Goal: Transaction & Acquisition: Purchase product/service

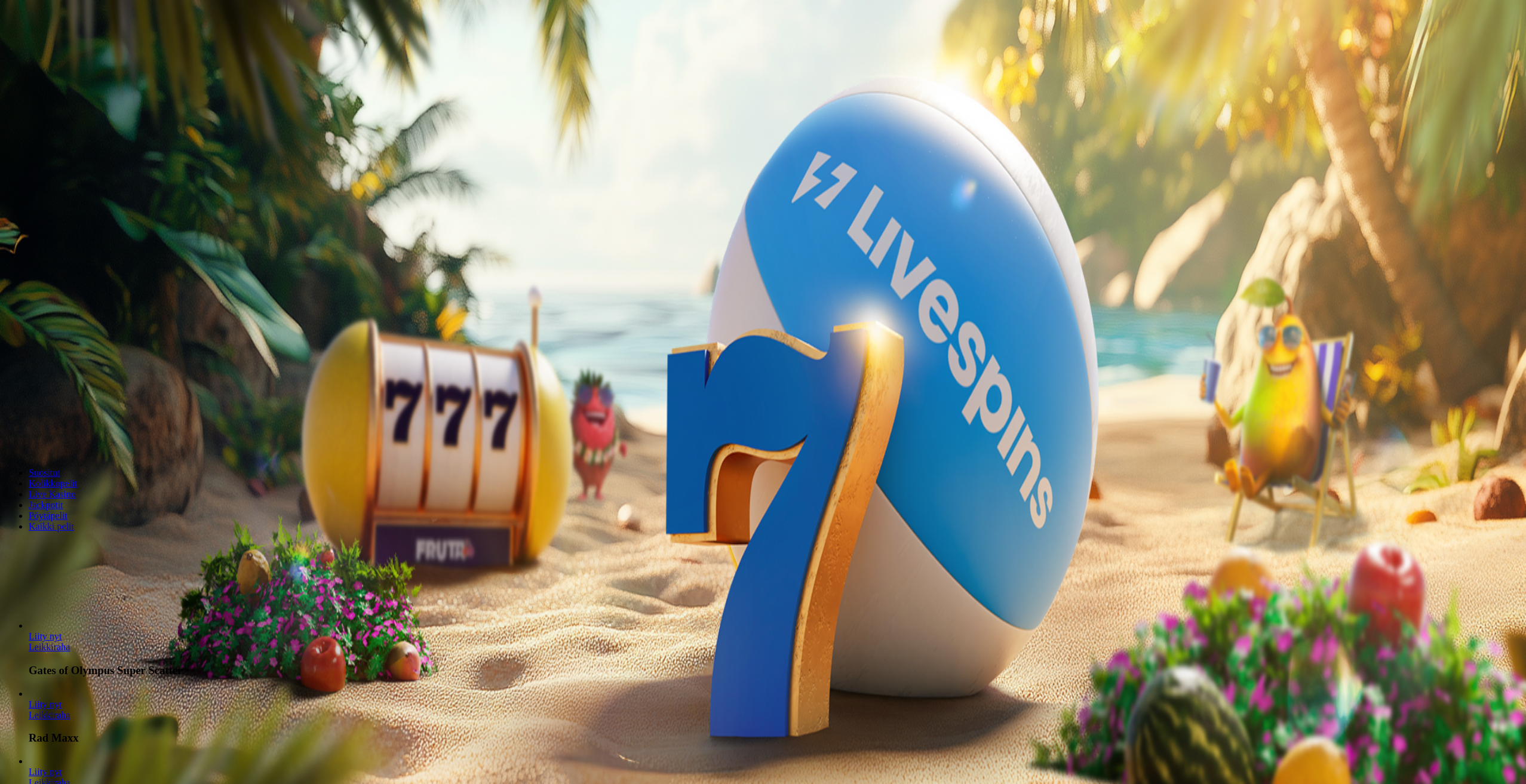
click at [68, 48] on span "Kirjaudu" at bounding box center [82, 43] width 29 height 9
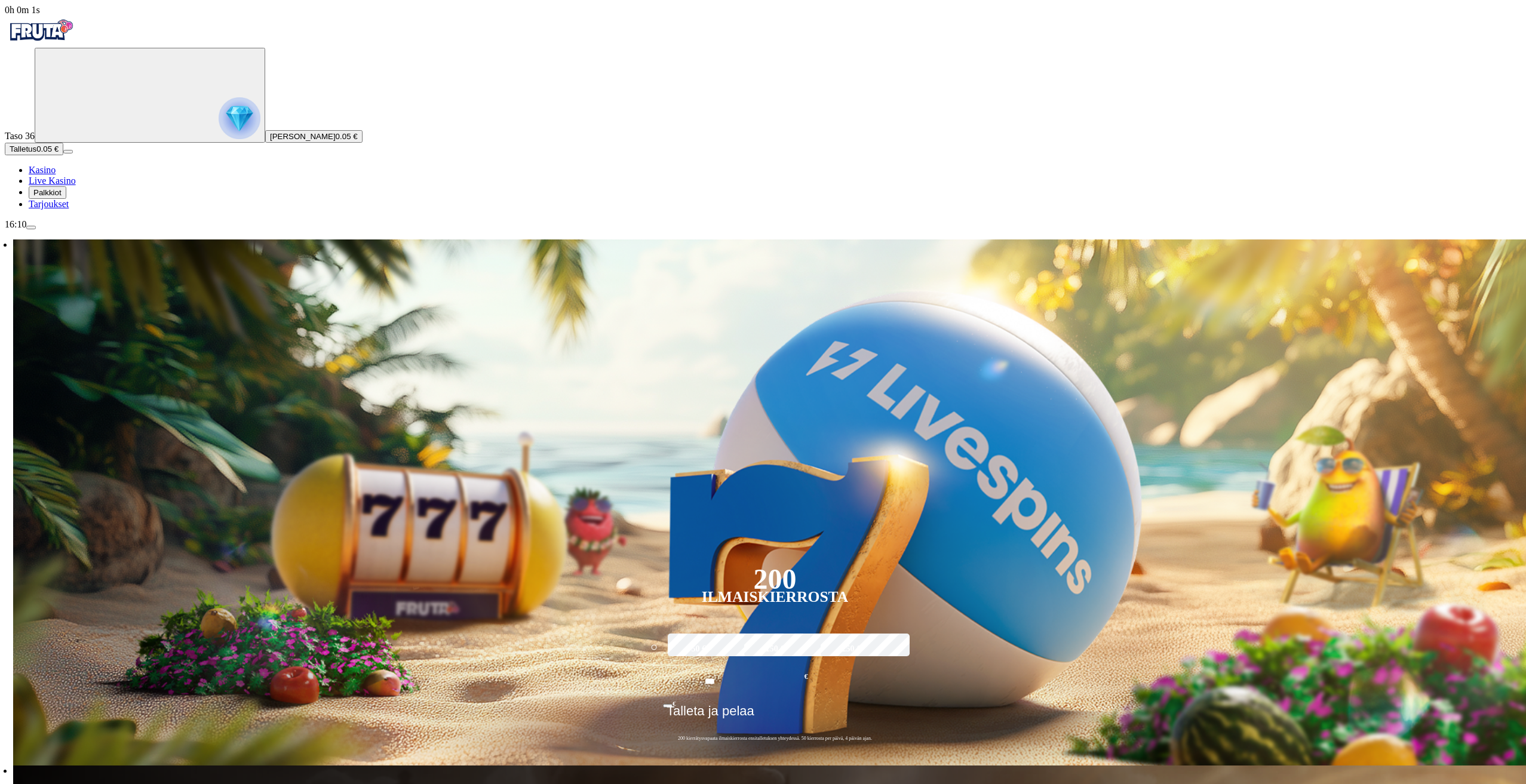
click at [67, 209] on span "Tarjoukset" at bounding box center [48, 204] width 40 height 10
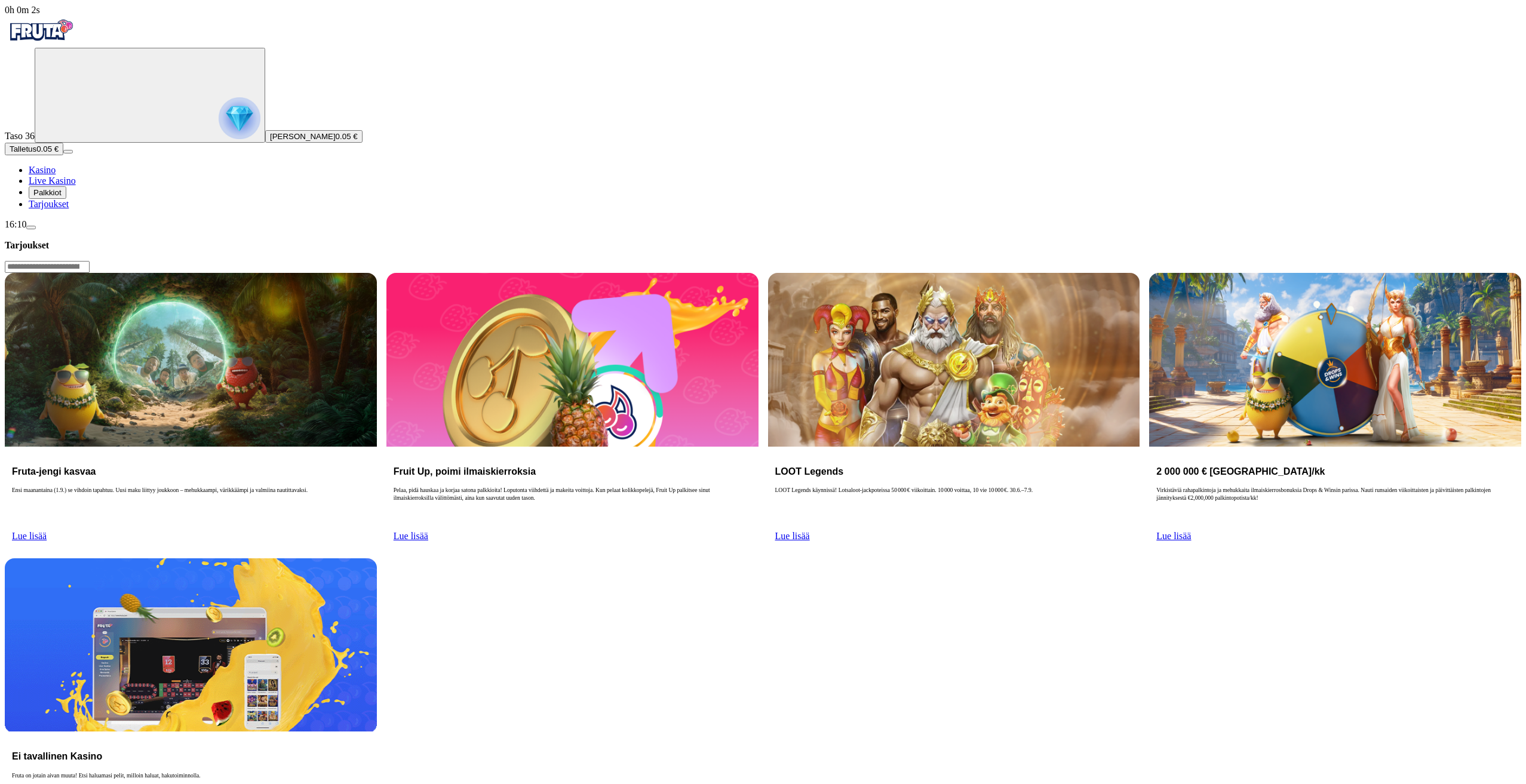
click at [62, 197] on span "Palkkiot" at bounding box center [48, 192] width 28 height 9
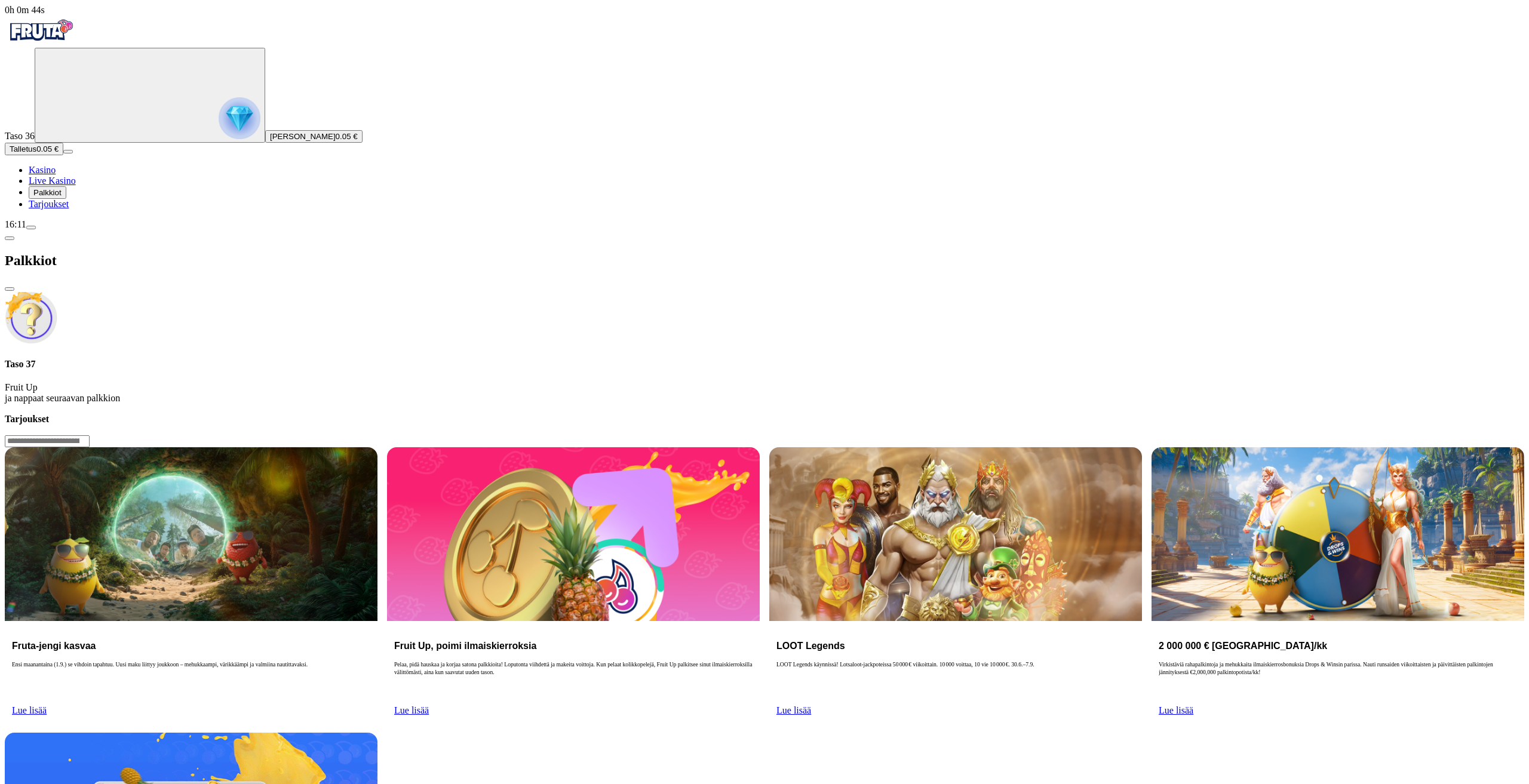
click at [31, 228] on span "menu icon" at bounding box center [31, 228] width 0 height 0
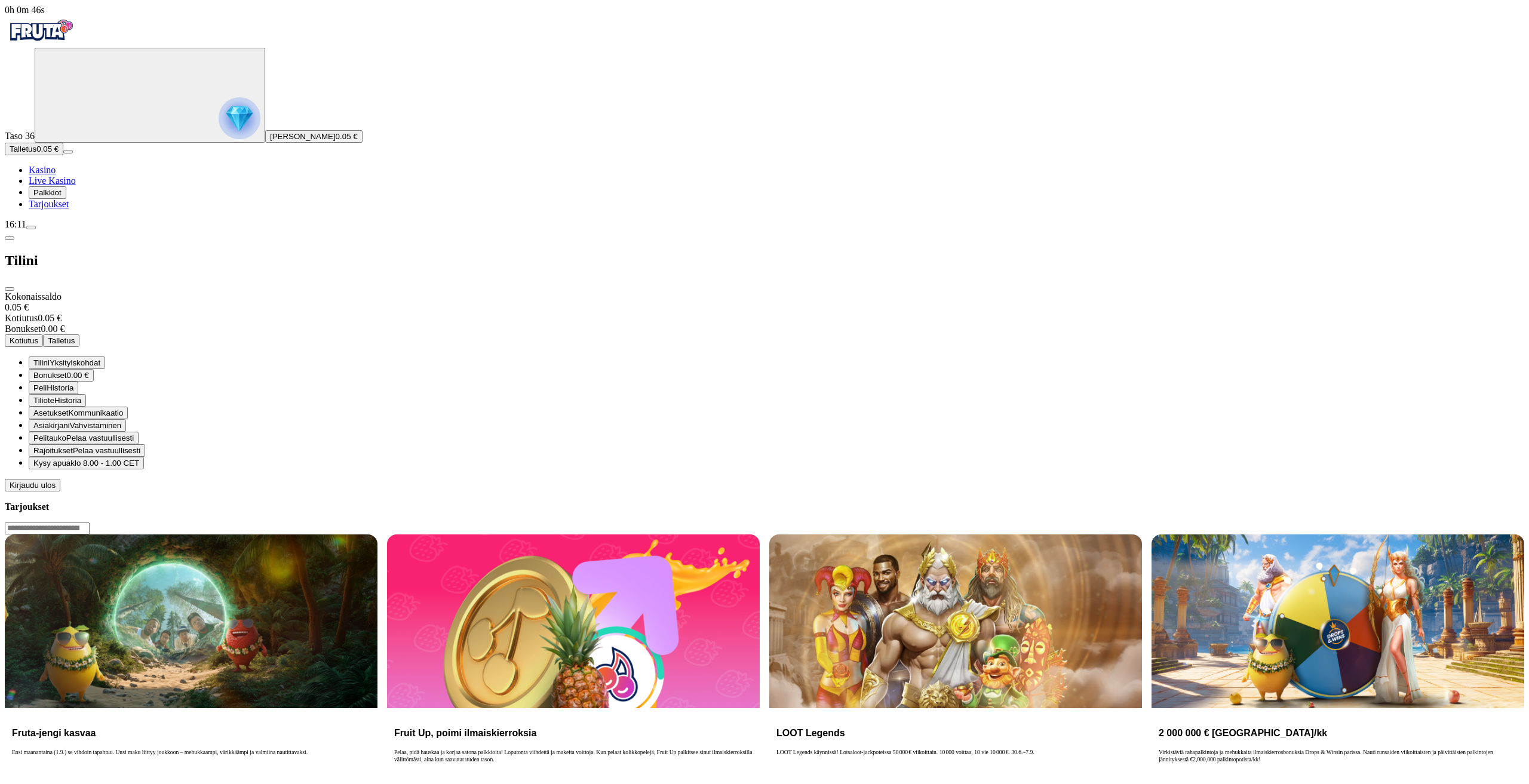
drag, startPoint x: 67, startPoint y: 235, endPoint x: 81, endPoint y: 237, distance: 14.1
click at [36, 154] on span "Talletus" at bounding box center [23, 149] width 27 height 9
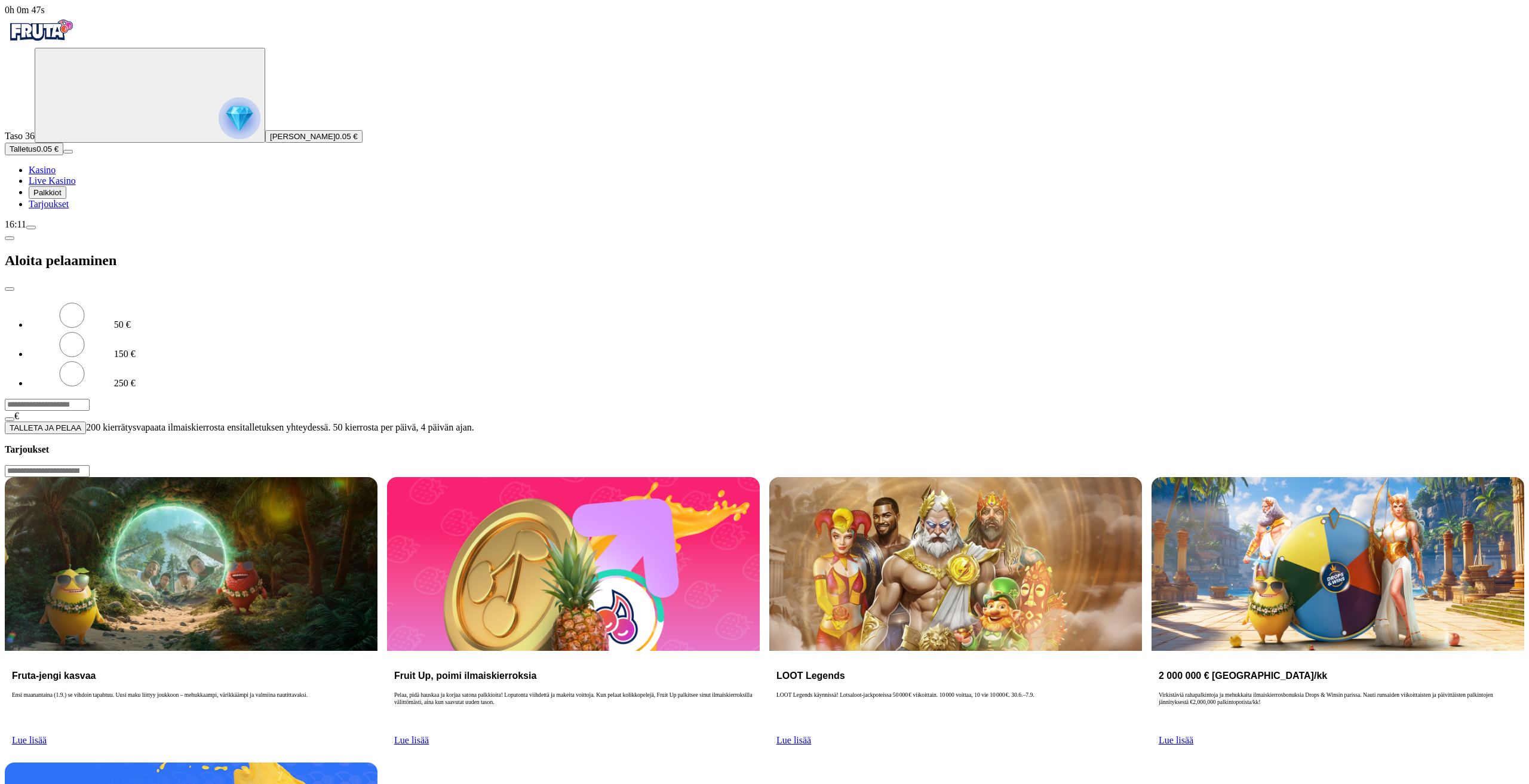
click at [89, 399] on input "***" at bounding box center [48, 405] width 85 height 12
type input "***"
click at [266, 301] on form "50 € 150 € 250 € *** € TALLETA JA PELAA 200 kierrätysvapaata ilmaiskierrosta en…" at bounding box center [765, 367] width 1519 height 133
click at [86, 421] on button "TALLETA JA PELAA" at bounding box center [46, 428] width 81 height 13
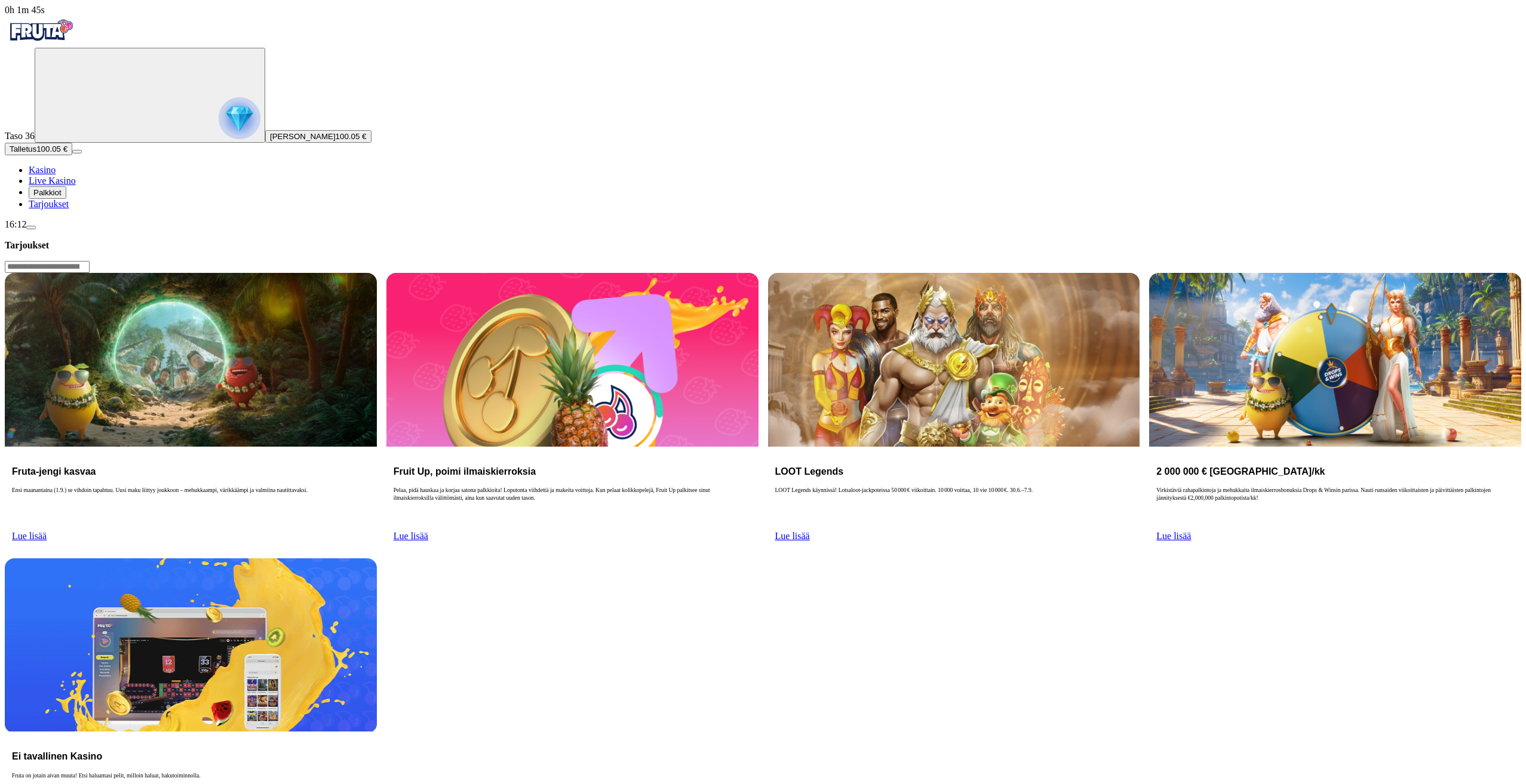
click at [56, 175] on span "Kasino" at bounding box center [42, 170] width 27 height 10
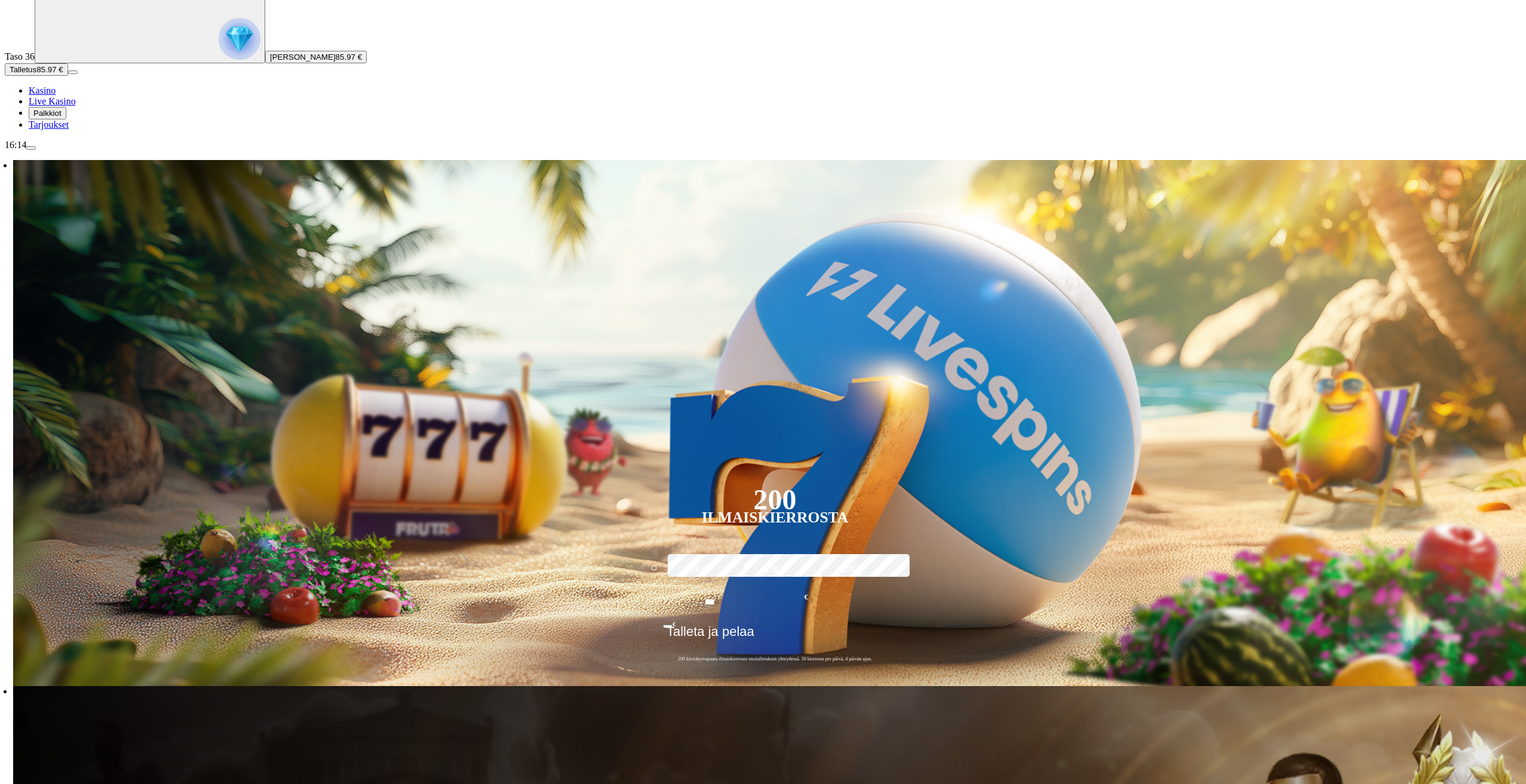
scroll to position [358, 0]
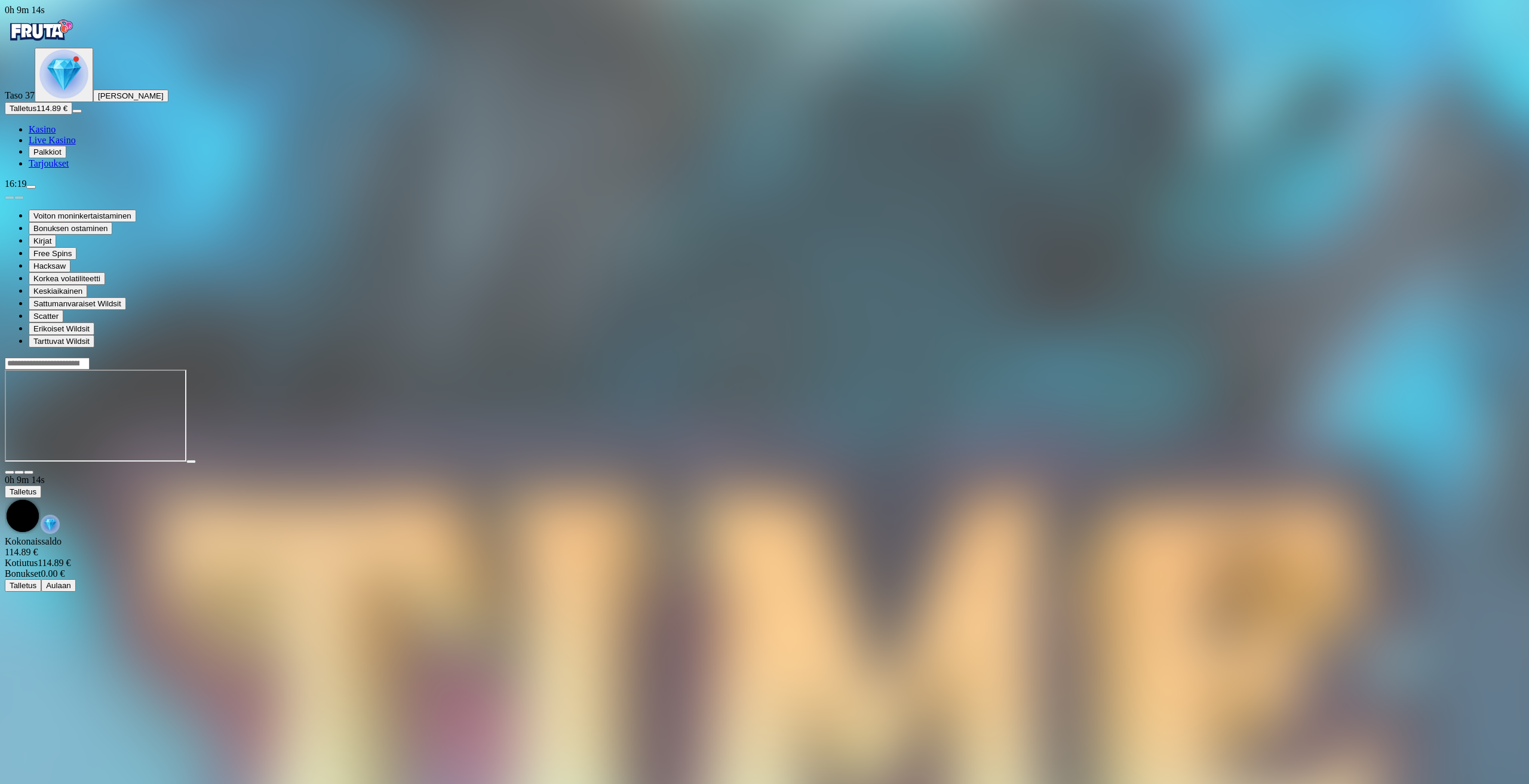
click at [1127, 357] on div at bounding box center [765, 363] width 1519 height 13
click at [89, 358] on input "Search" at bounding box center [48, 363] width 85 height 12
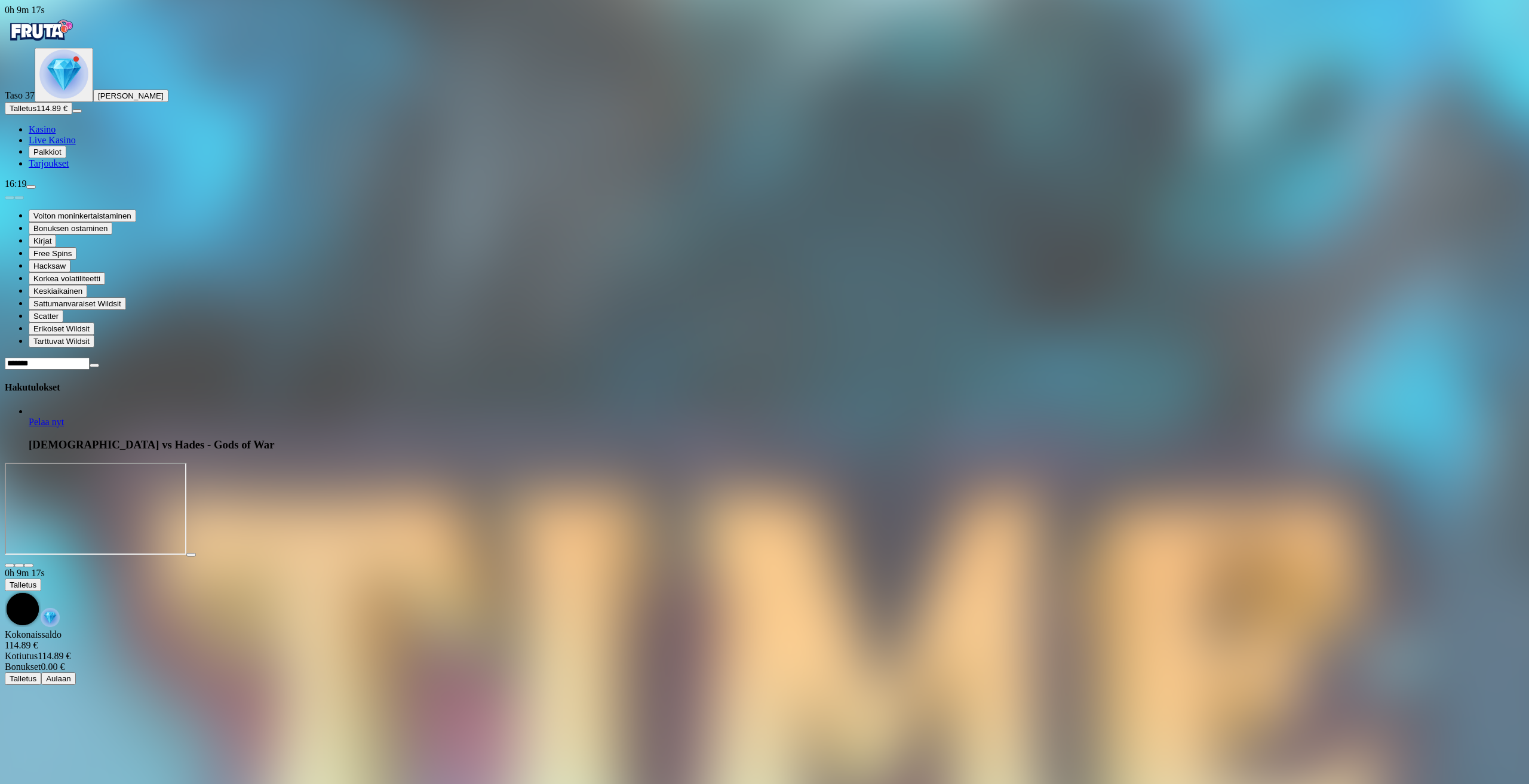
type input "*******"
click at [64, 417] on span "Pelaa nyt" at bounding box center [46, 422] width 36 height 10
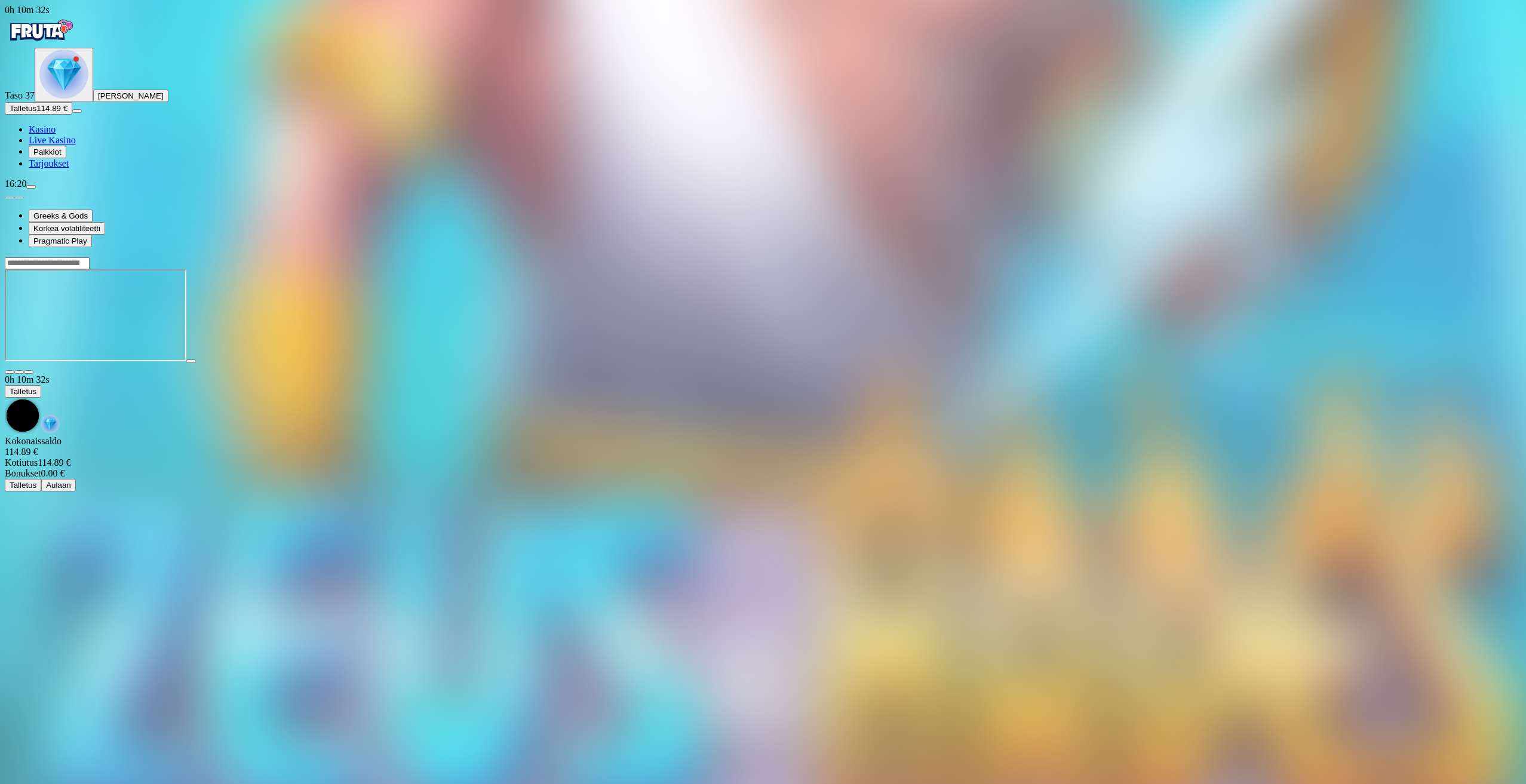
click at [1468, 257] on div at bounding box center [763, 315] width 1516 height 117
click at [10, 372] on span "close icon" at bounding box center [10, 372] width 0 height 0
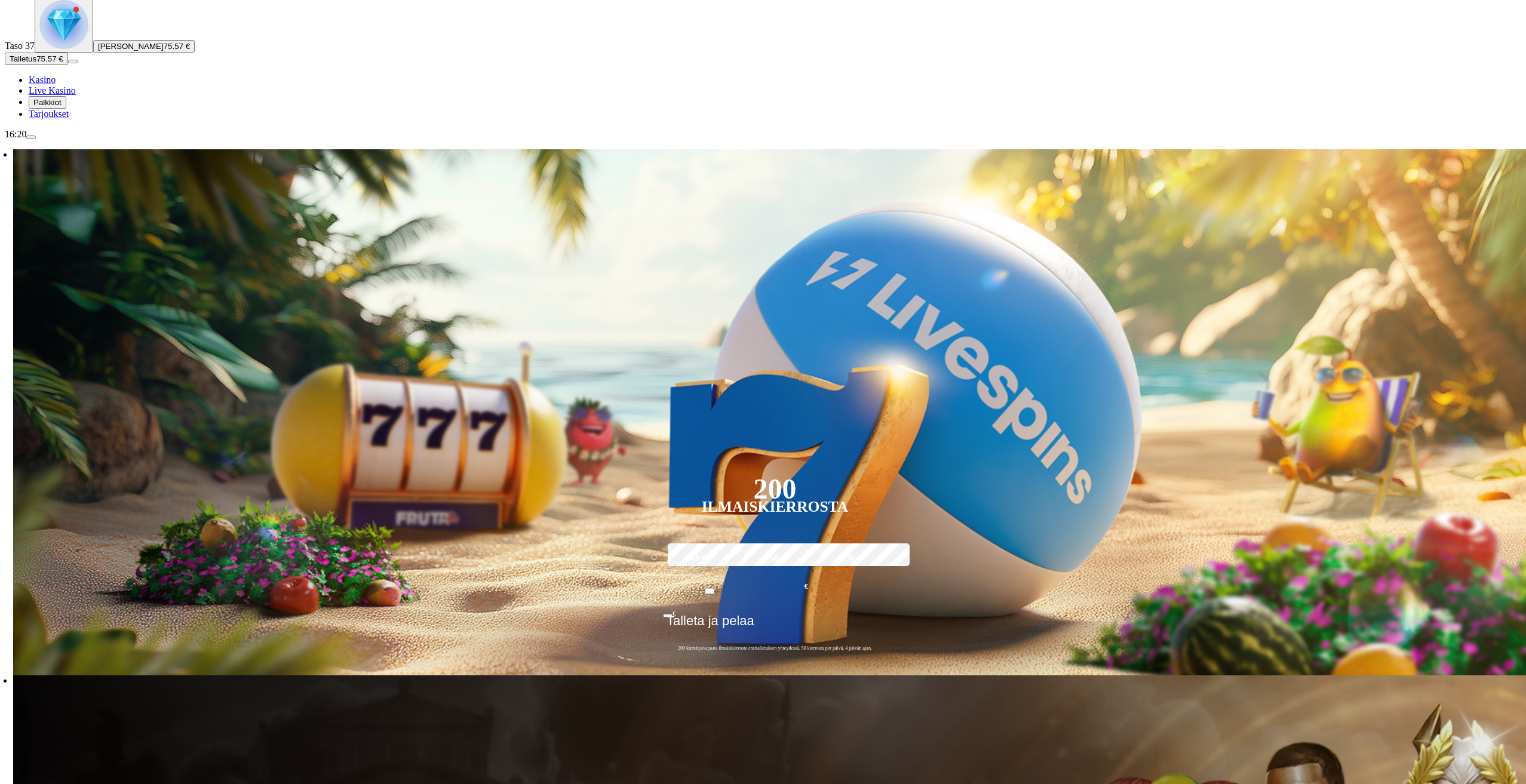
scroll to position [299, 0]
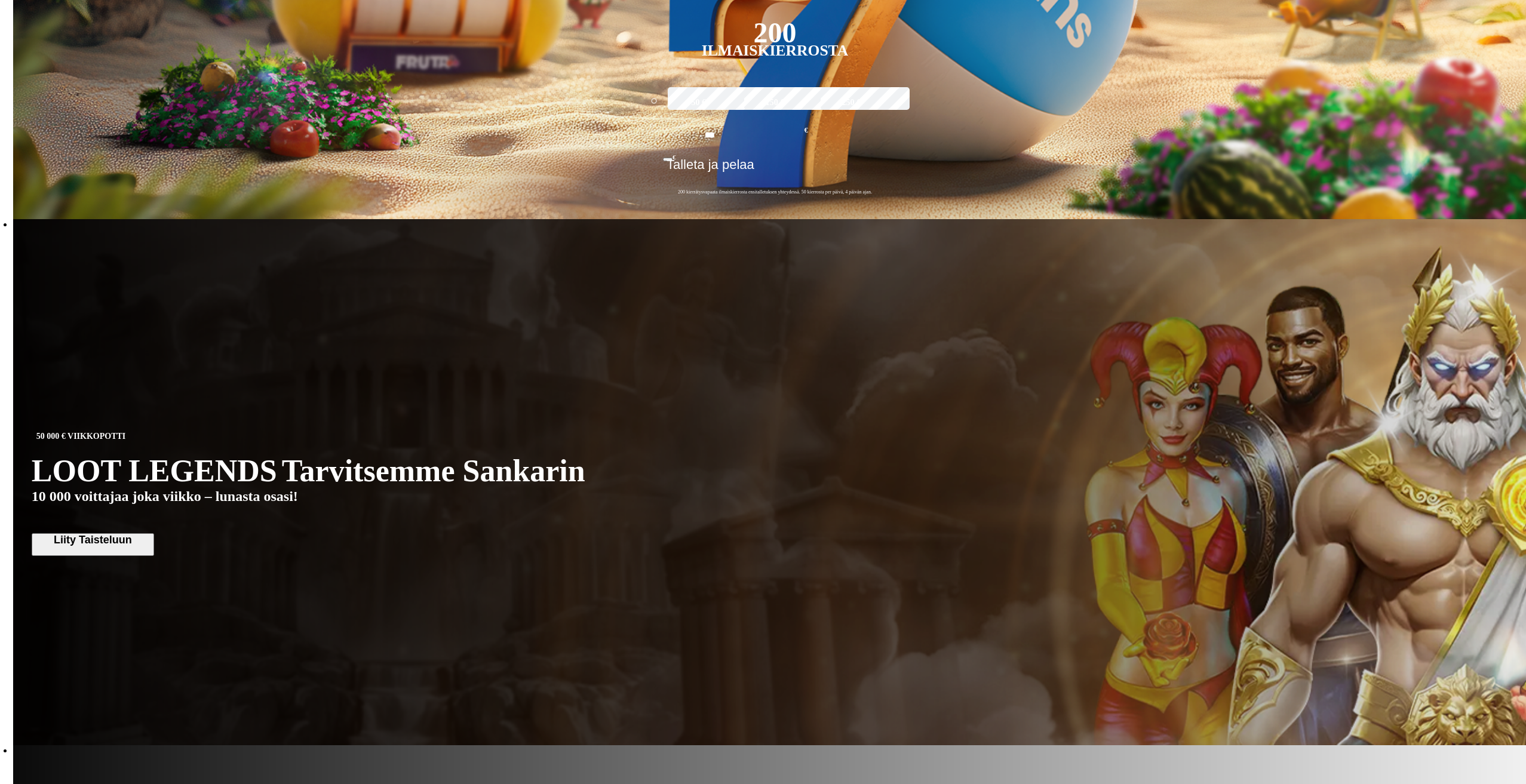
scroll to position [537, 0]
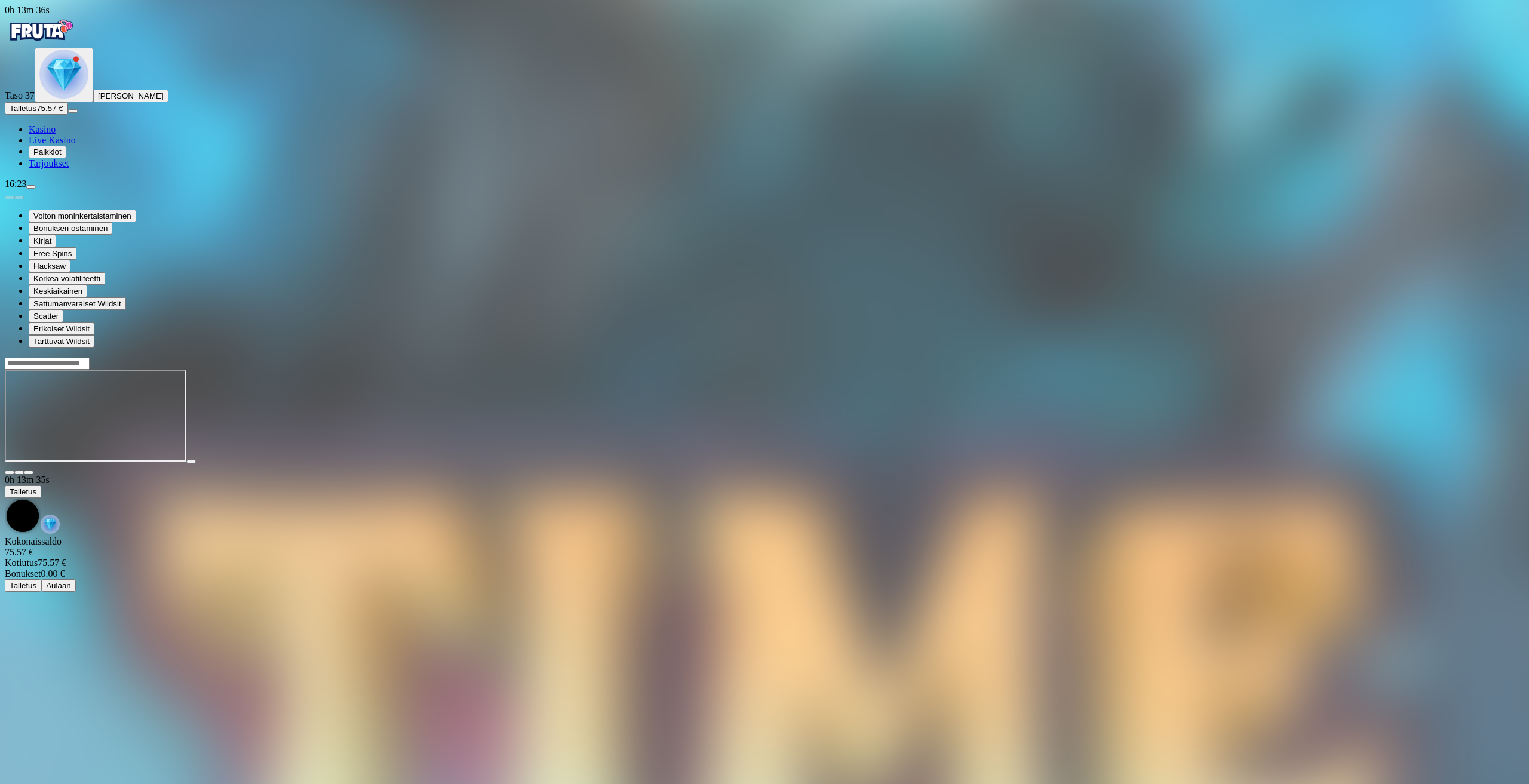
click at [1467, 464] on div at bounding box center [765, 469] width 1519 height 11
click at [10, 472] on span "close icon" at bounding box center [10, 472] width 0 height 0
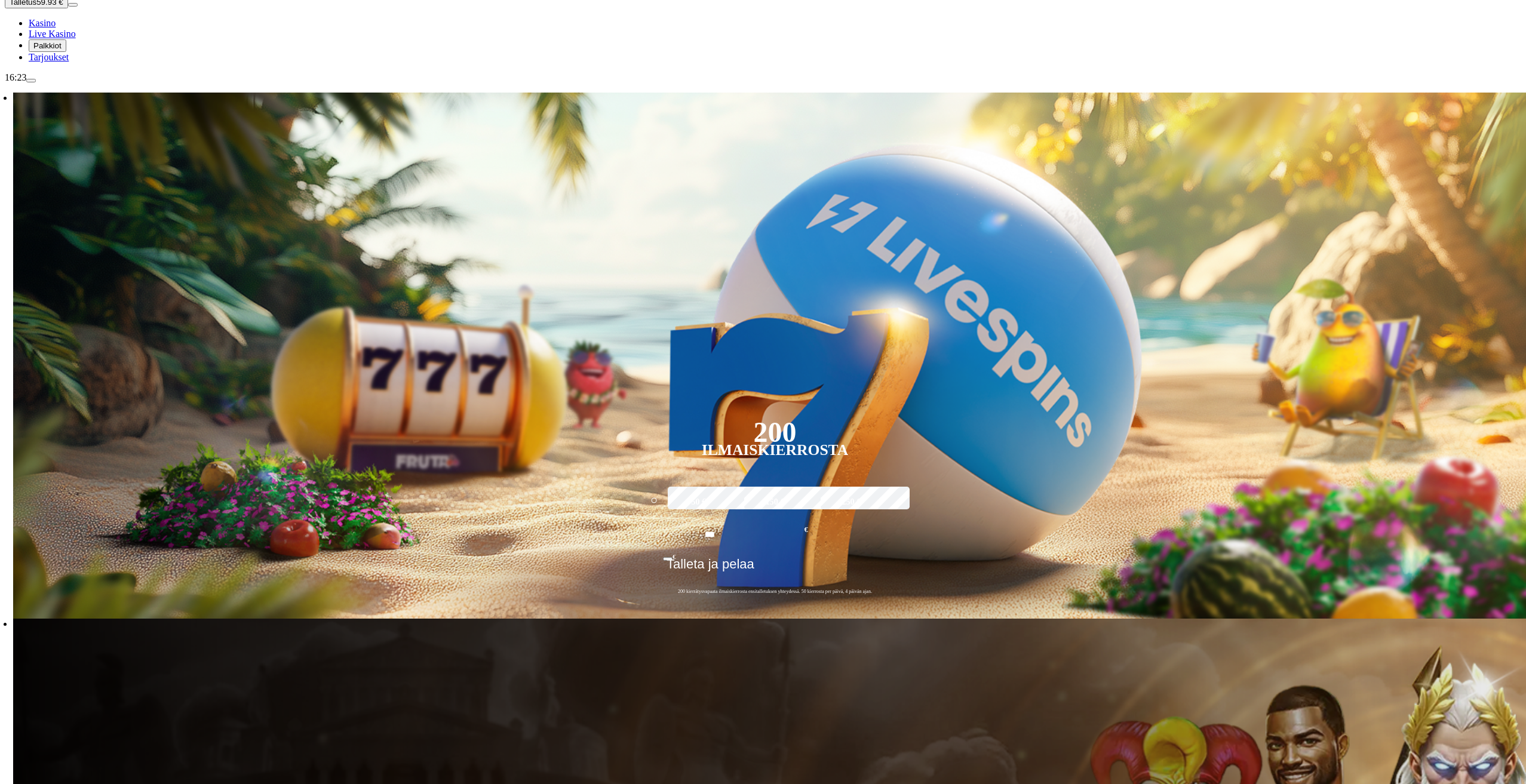
scroll to position [358, 0]
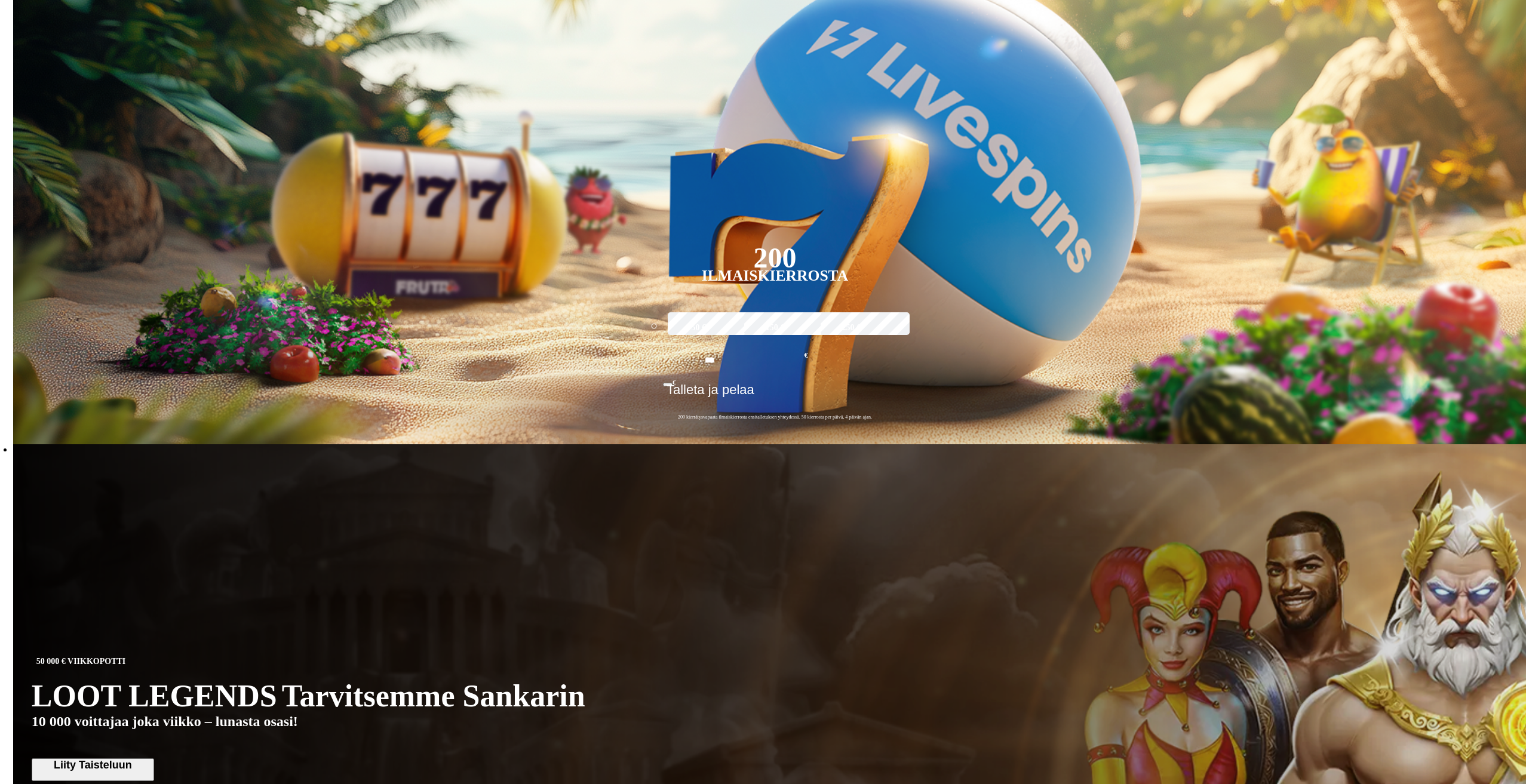
scroll to position [238, 0]
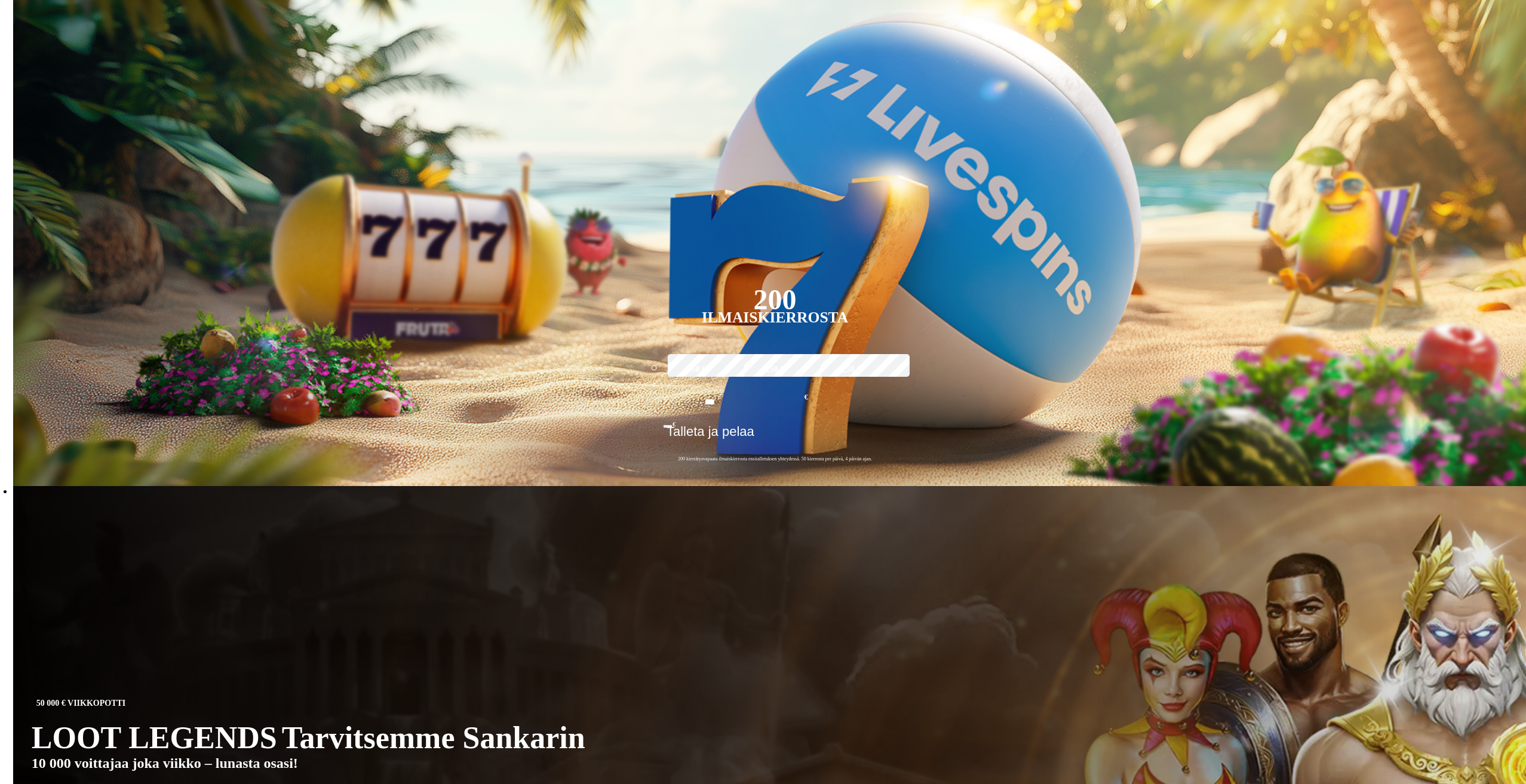
type input "*****"
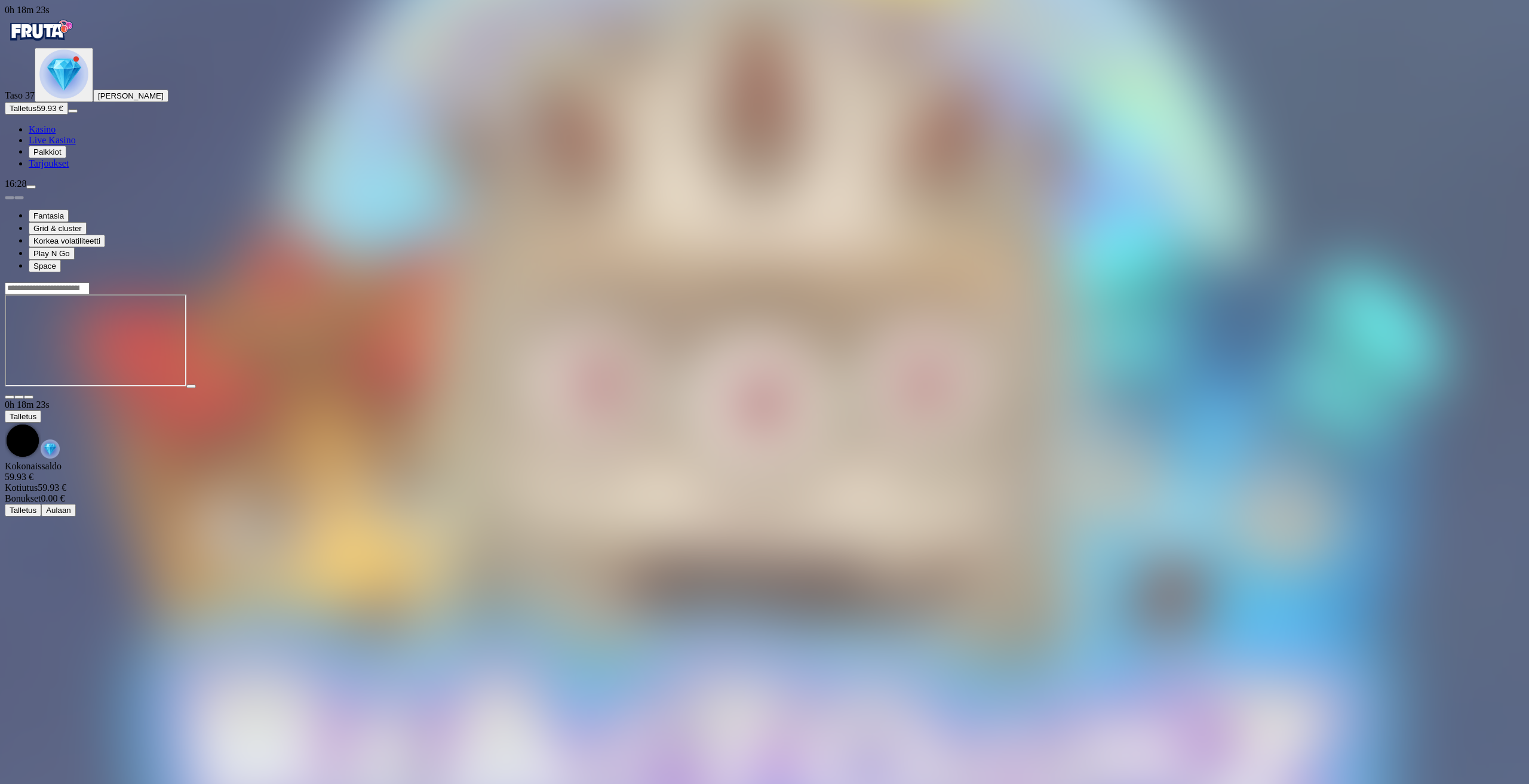
click at [1171, 282] on div at bounding box center [765, 288] width 1519 height 13
click at [89, 282] on input "Search" at bounding box center [48, 288] width 85 height 12
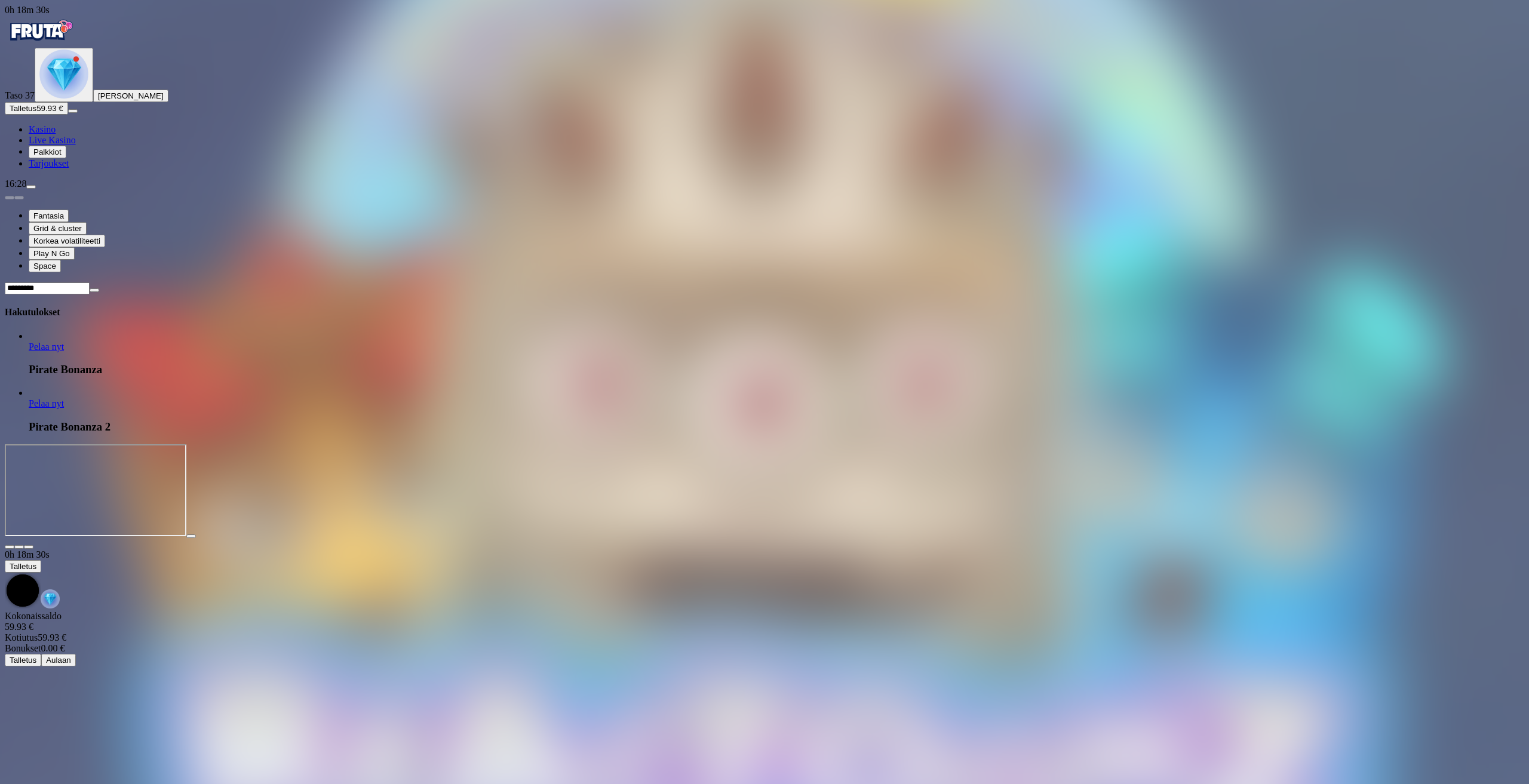
type input "*********"
click at [64, 398] on link "Pelaa nyt" at bounding box center [46, 403] width 36 height 10
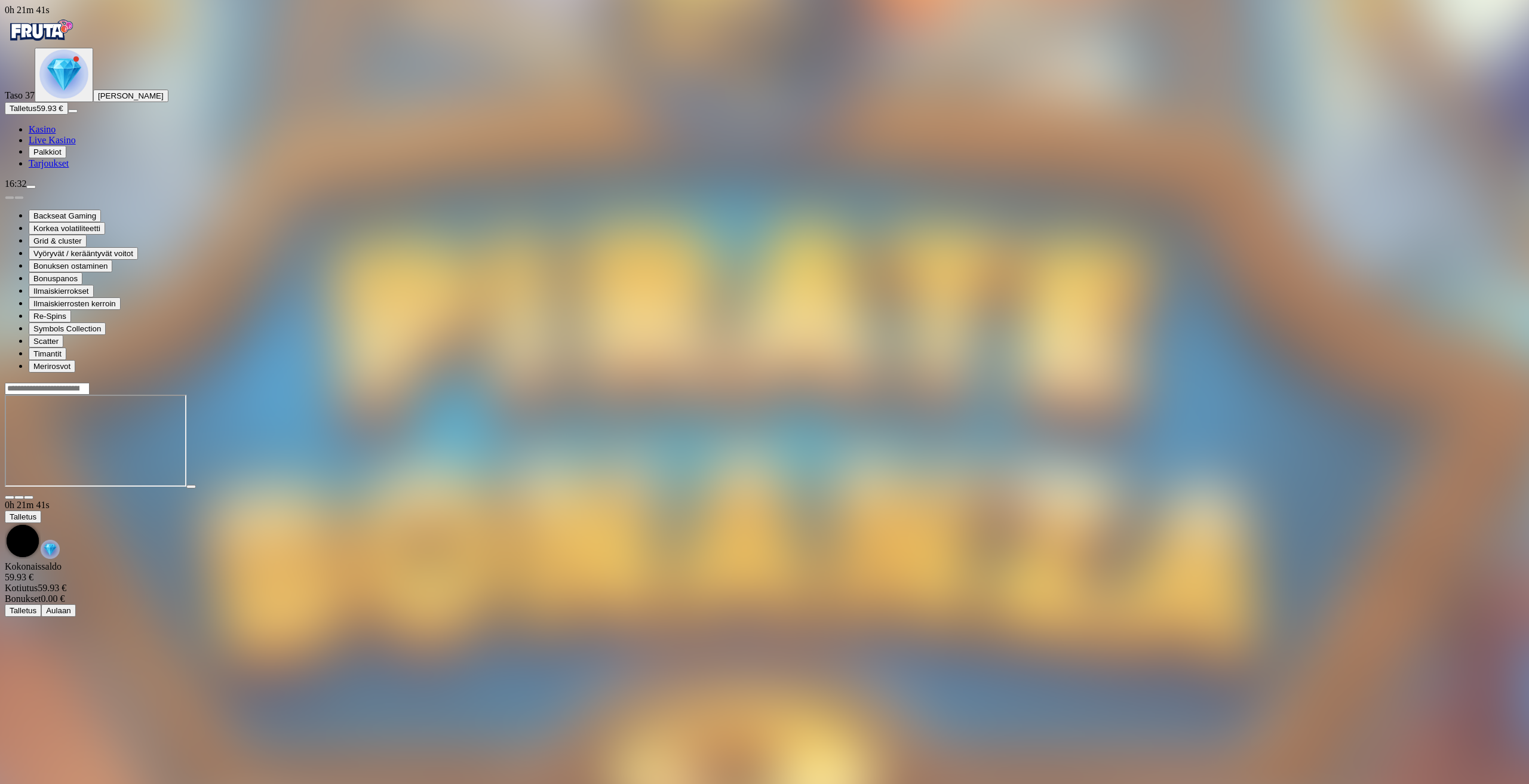
click at [1204, 382] on header at bounding box center [765, 388] width 1519 height 13
click at [1207, 382] on div at bounding box center [765, 388] width 1519 height 13
click at [89, 382] on input "Search" at bounding box center [48, 388] width 85 height 12
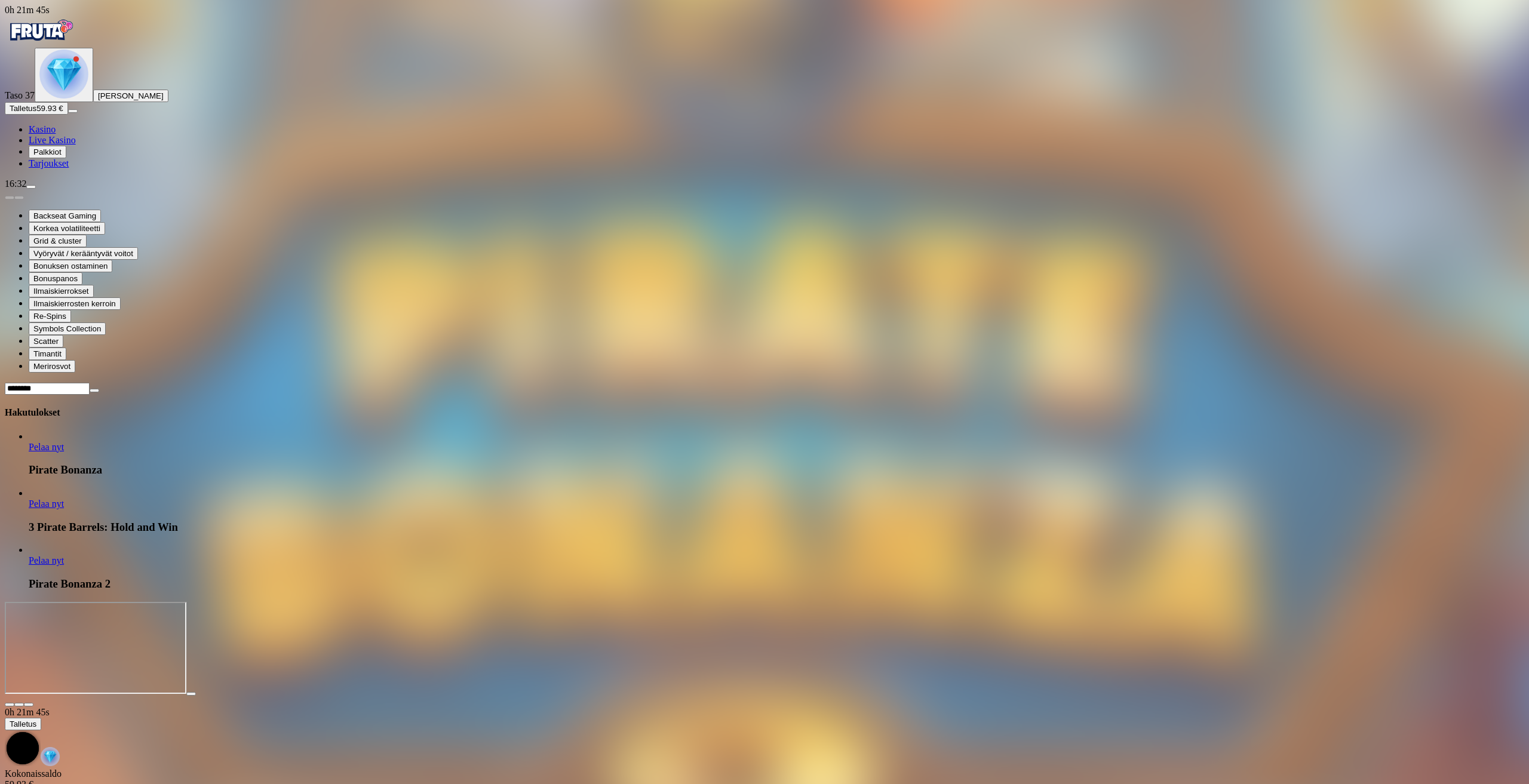
type input "********"
click at [64, 441] on link "Pelaa nyt" at bounding box center [46, 447] width 36 height 10
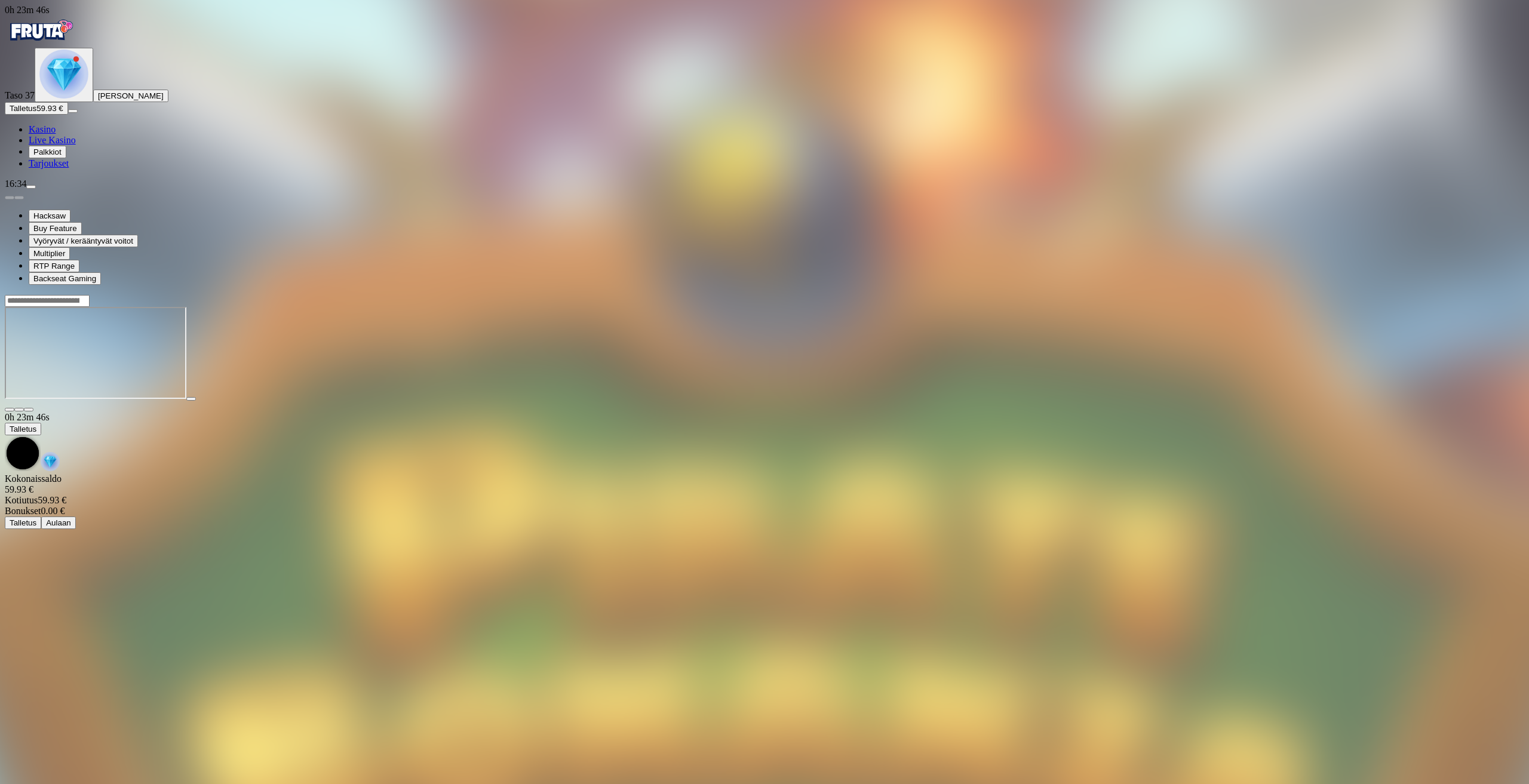
drag, startPoint x: 1410, startPoint y: 30, endPoint x: 1405, endPoint y: 23, distance: 8.6
click at [1407, 294] on div at bounding box center [765, 301] width 1519 height 13
click at [89, 295] on input "Search" at bounding box center [48, 301] width 85 height 12
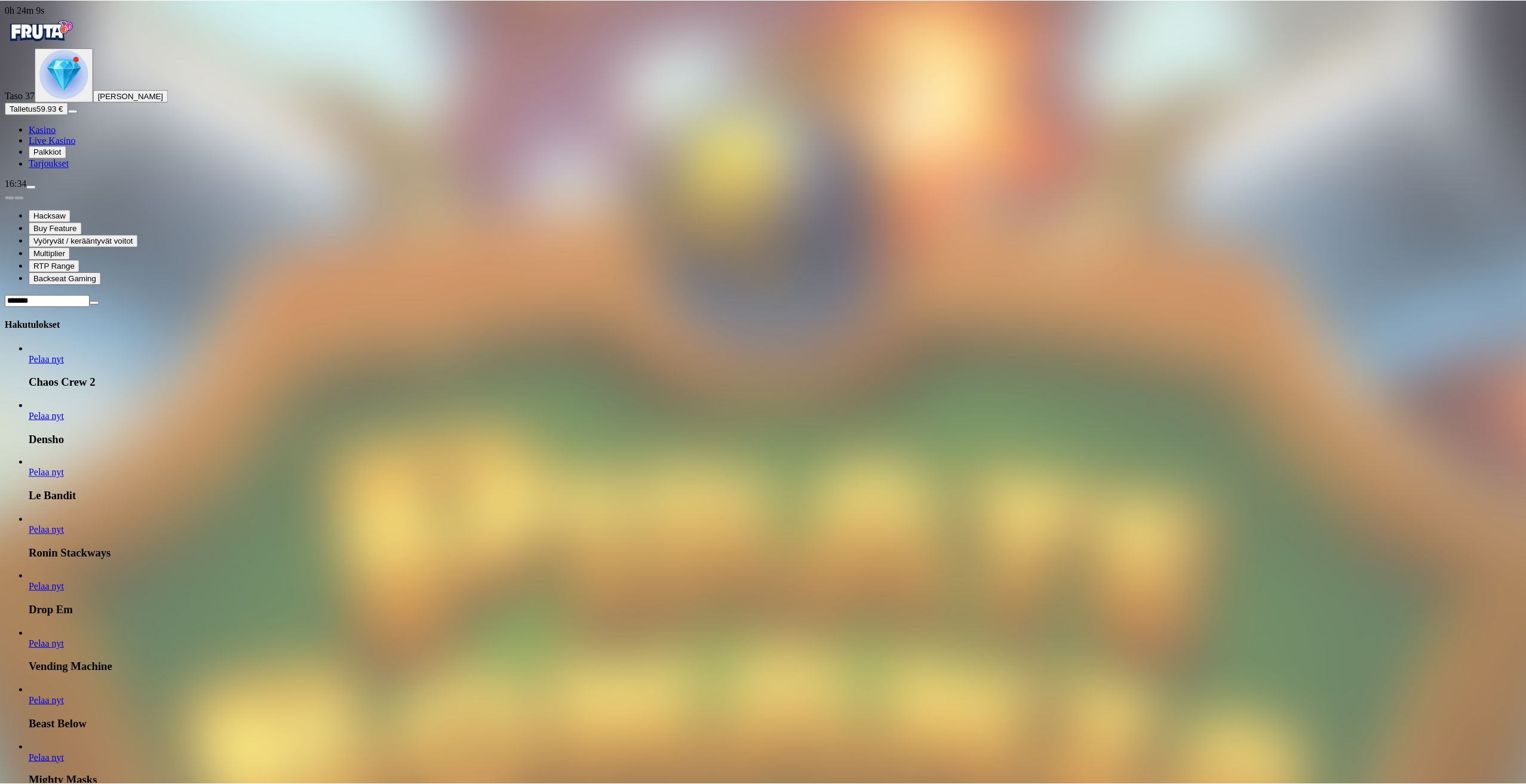
scroll to position [6627, 0]
type input "*******"
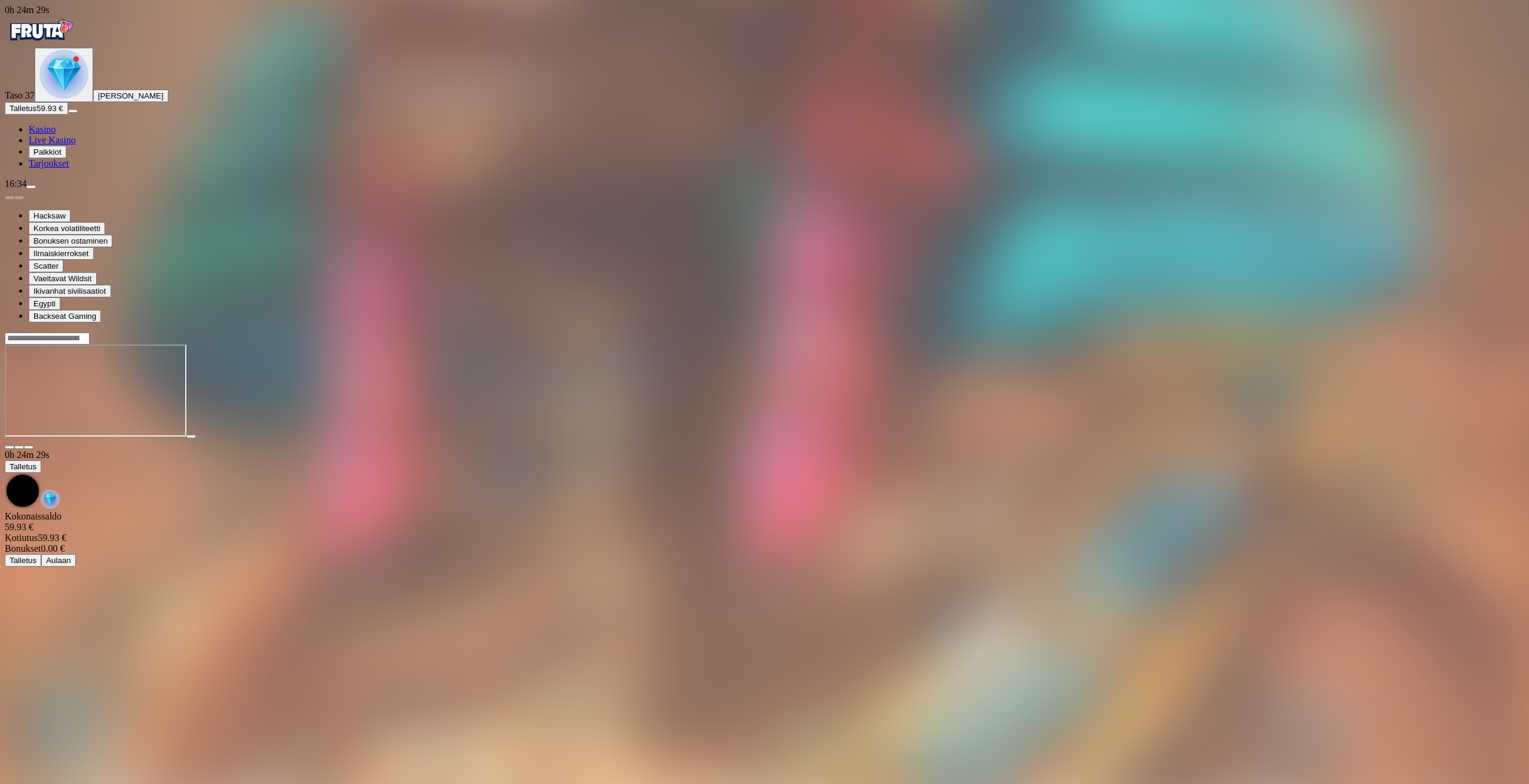
click at [10, 447] on span "close icon" at bounding box center [10, 447] width 0 height 0
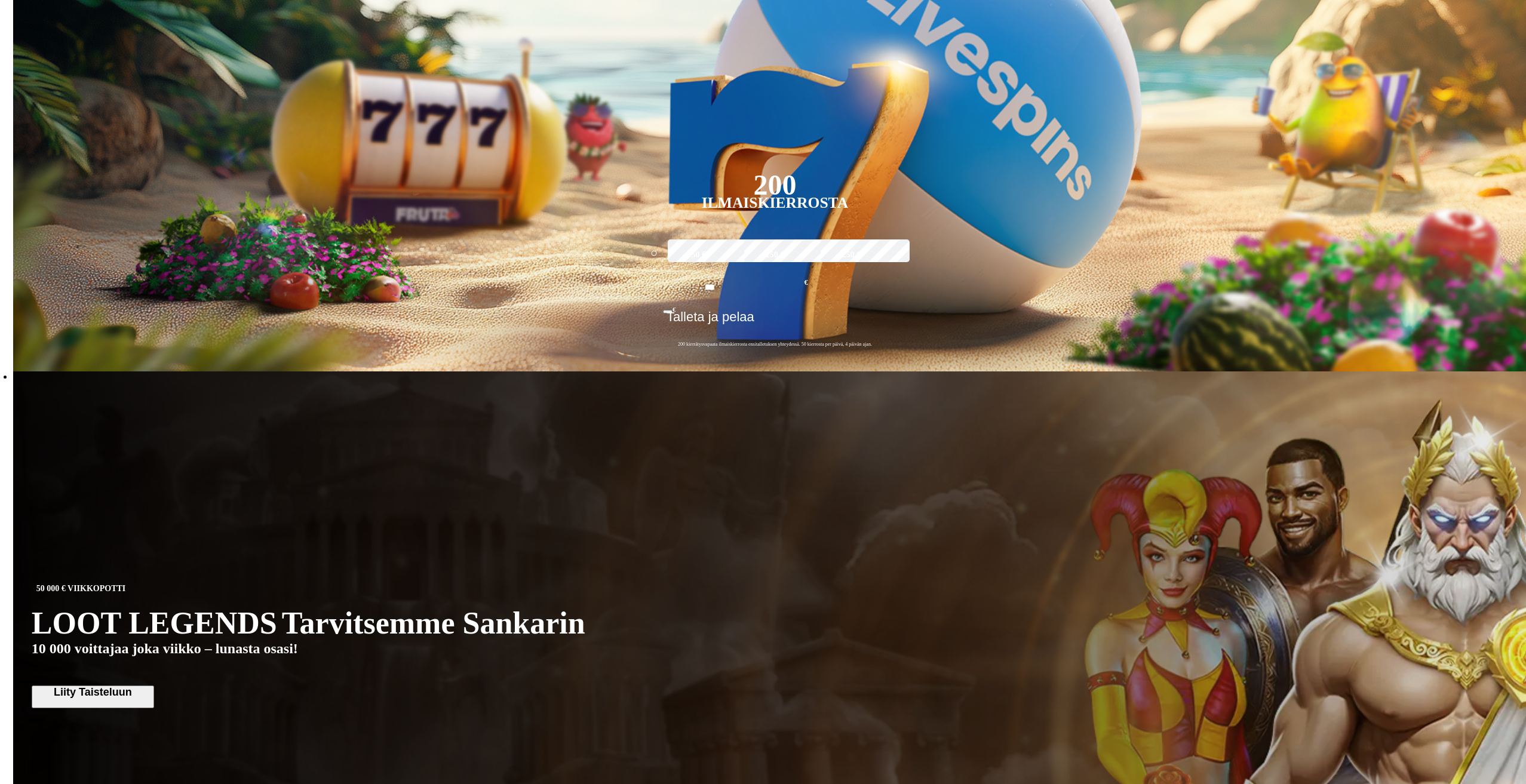
scroll to position [358, 0]
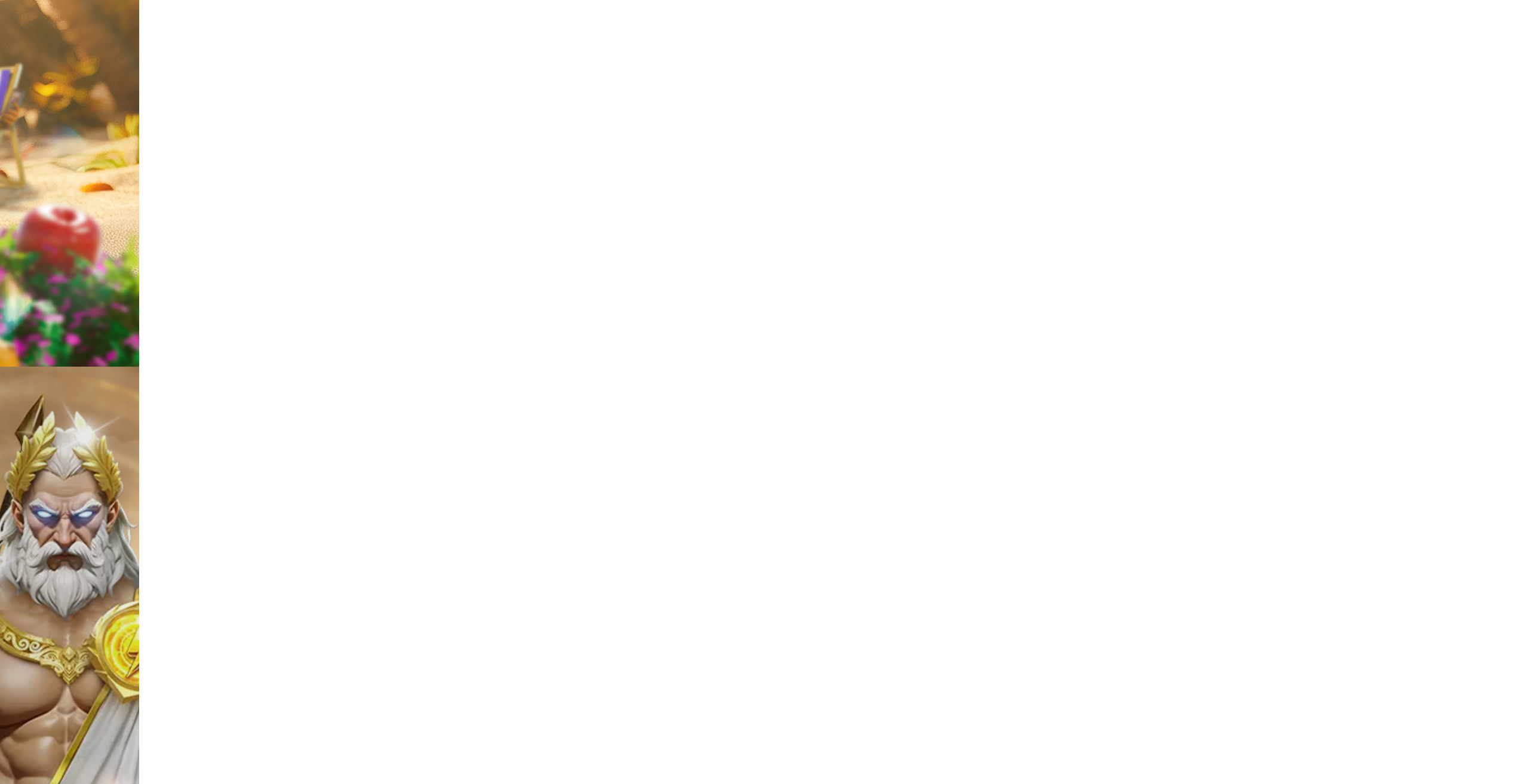
scroll to position [6079, 0]
type input "*******"
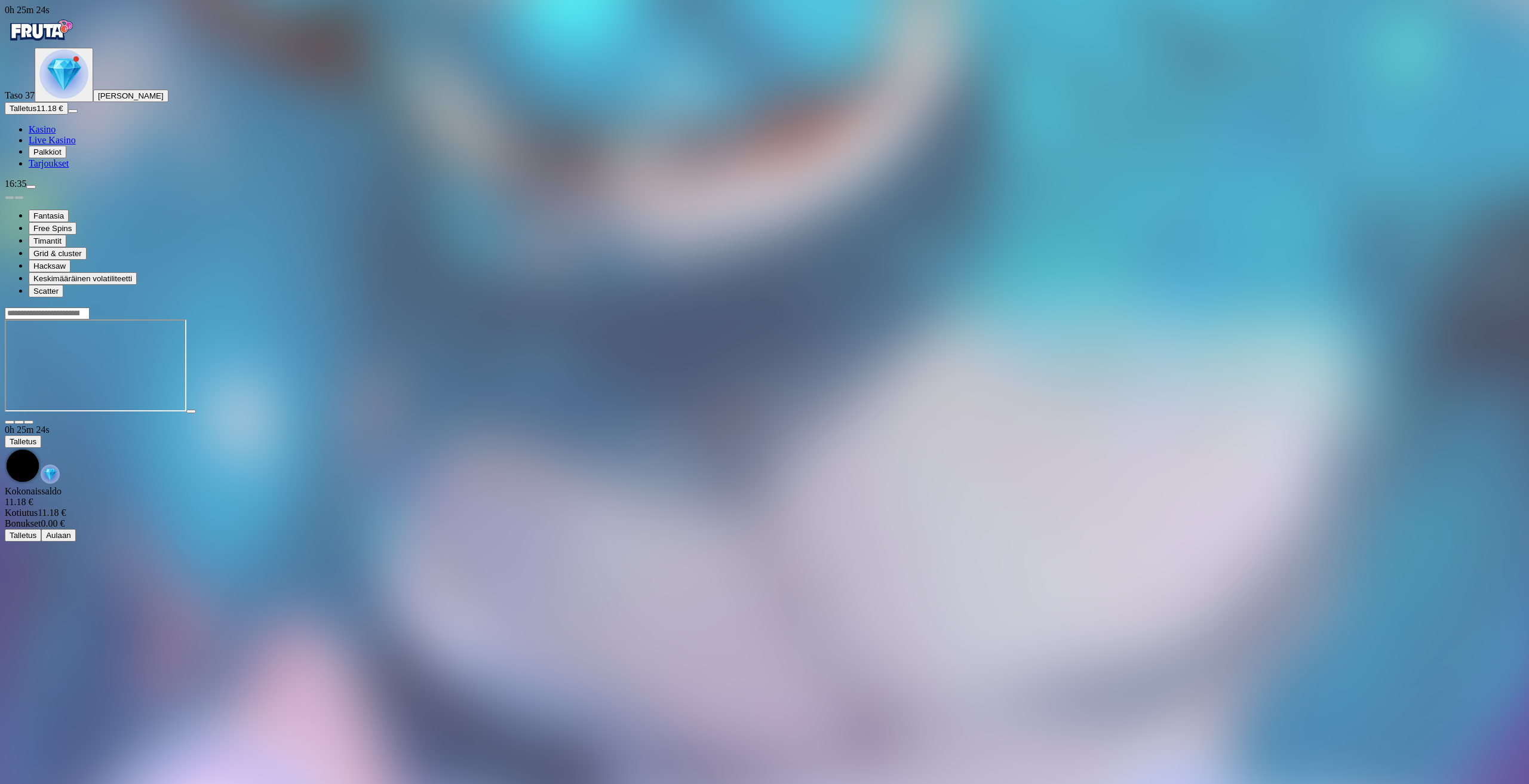
click at [1436, 307] on div at bounding box center [765, 313] width 1519 height 13
click at [89, 308] on input "Search" at bounding box center [48, 313] width 85 height 12
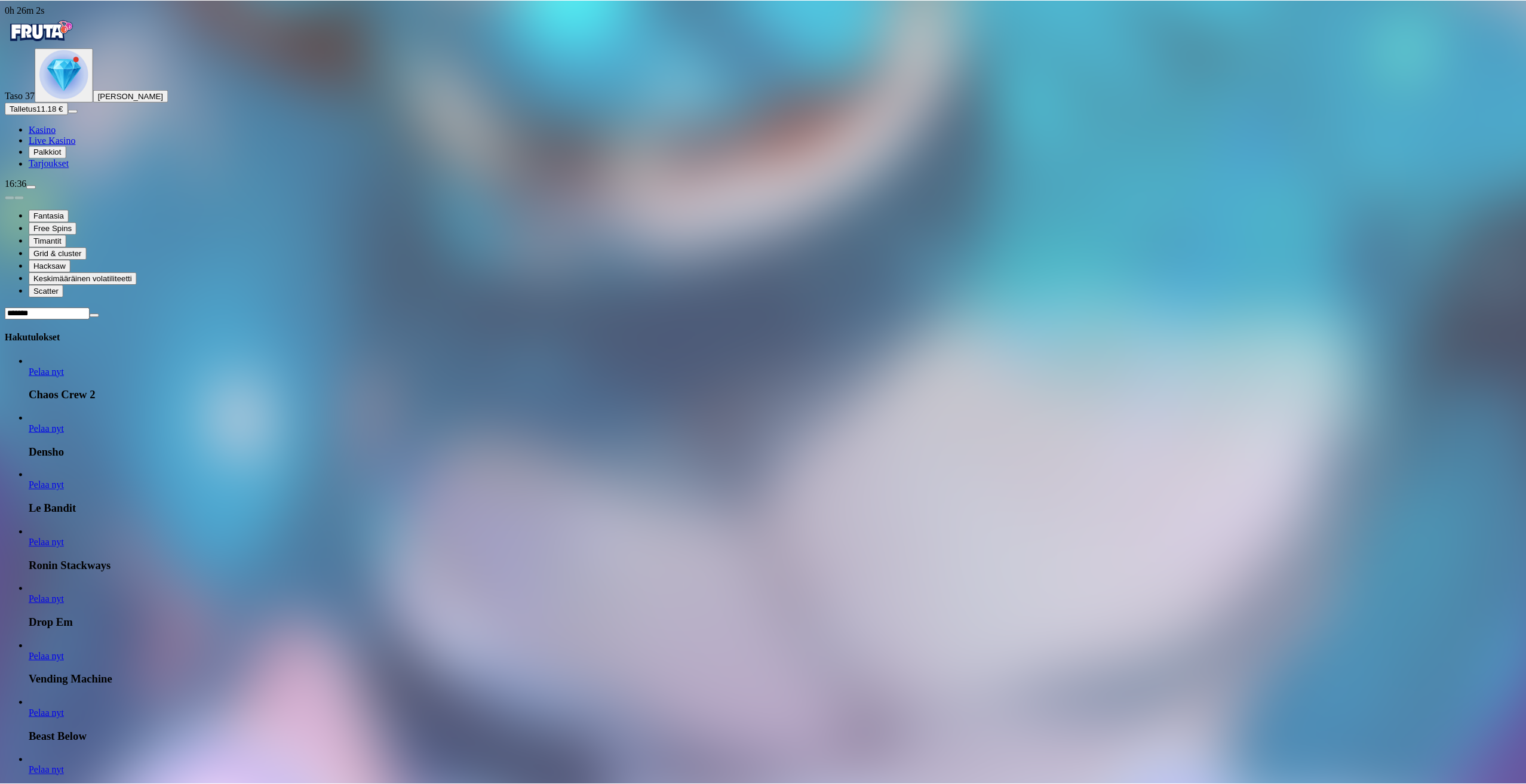
scroll to position [8845, 0]
type input "*******"
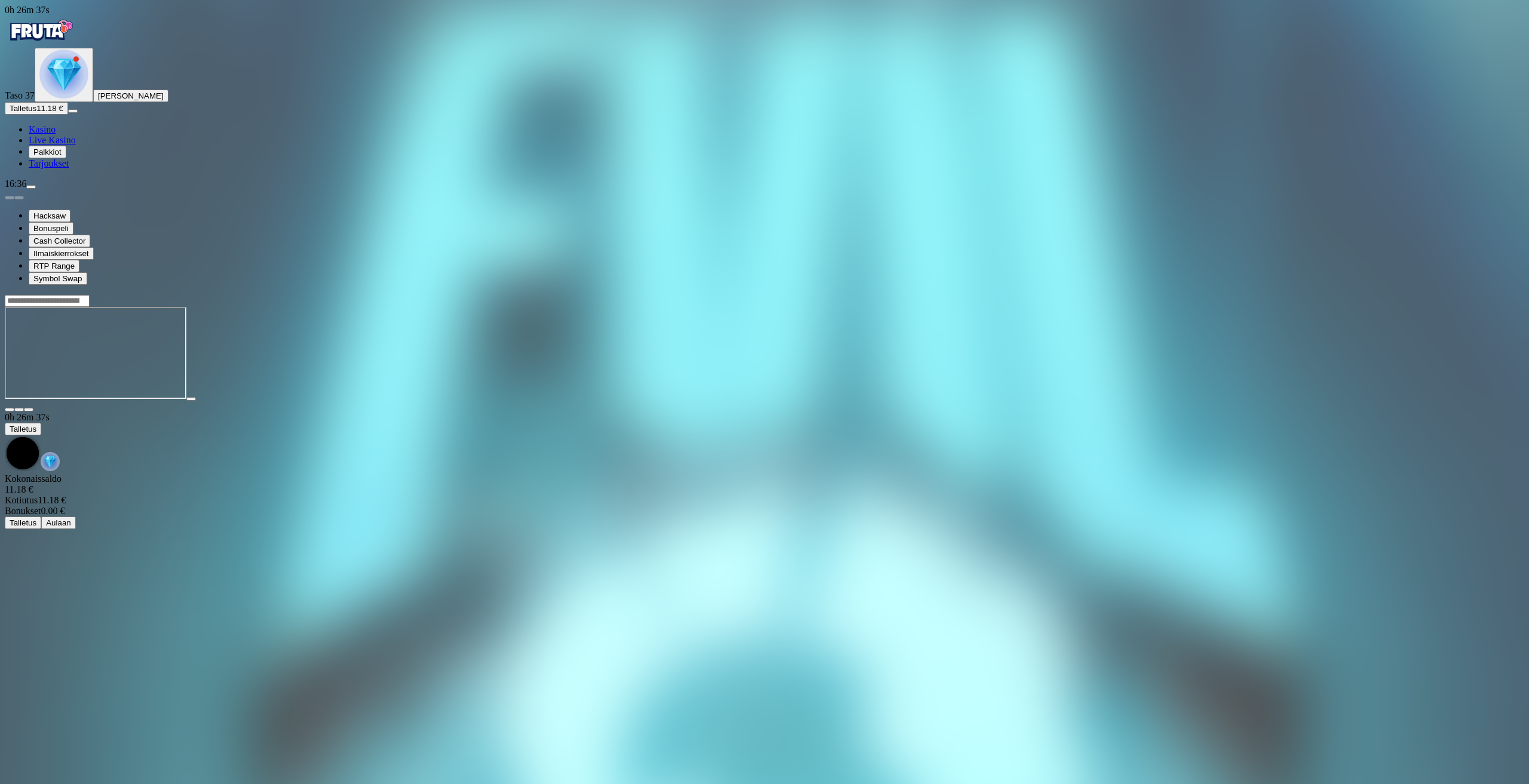
click at [56, 134] on span "Kasino" at bounding box center [42, 129] width 27 height 10
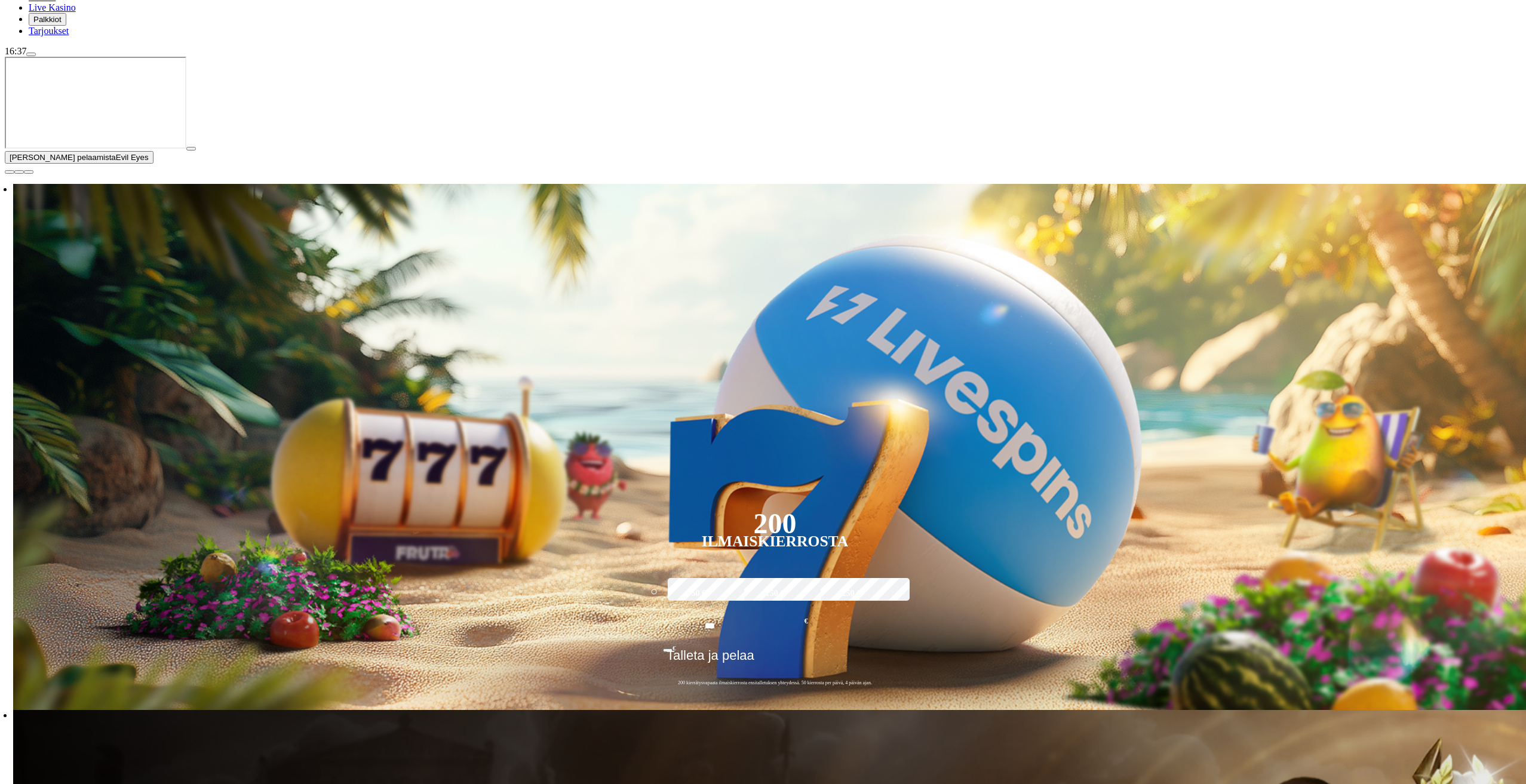
scroll to position [119, 0]
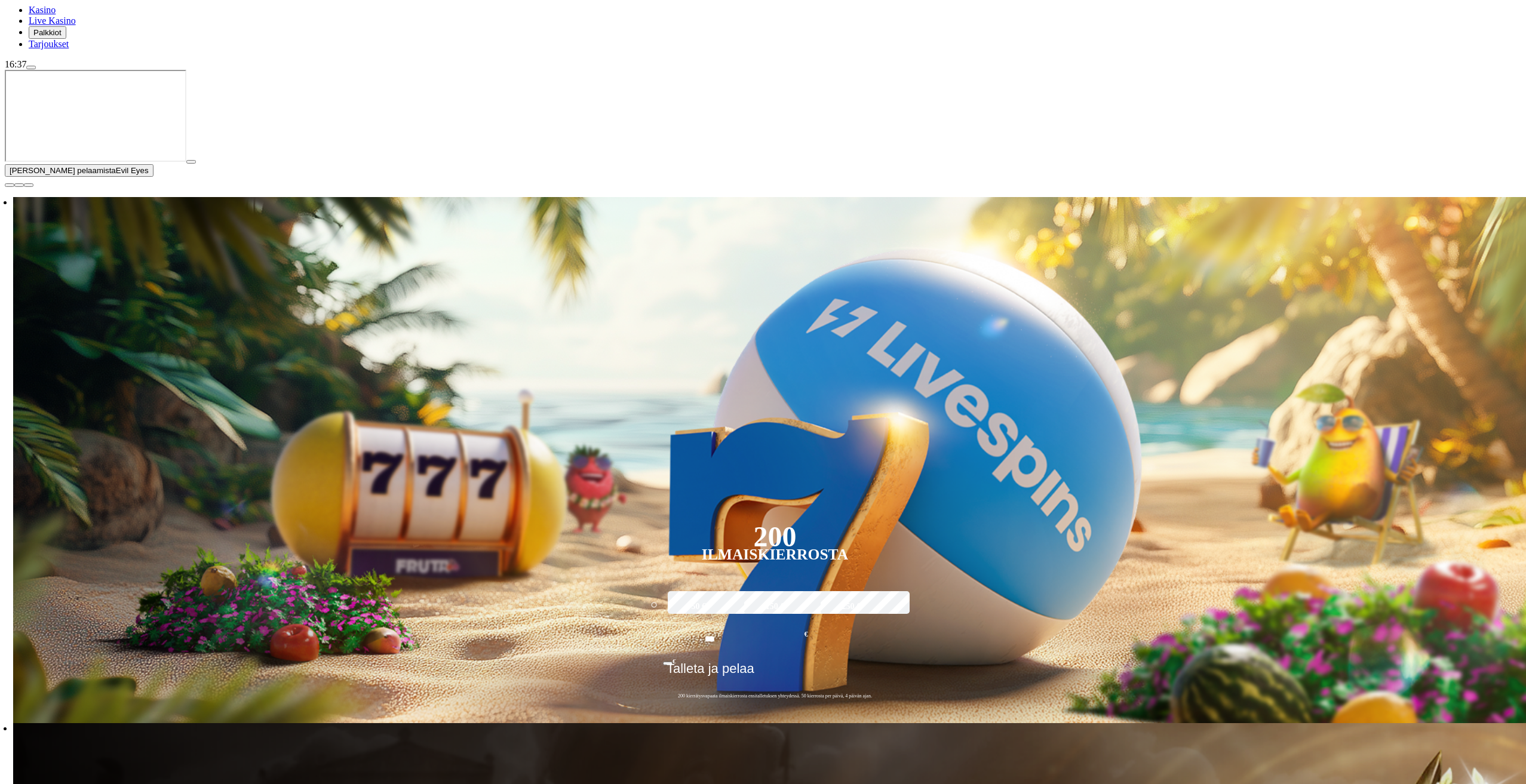
type input "******"
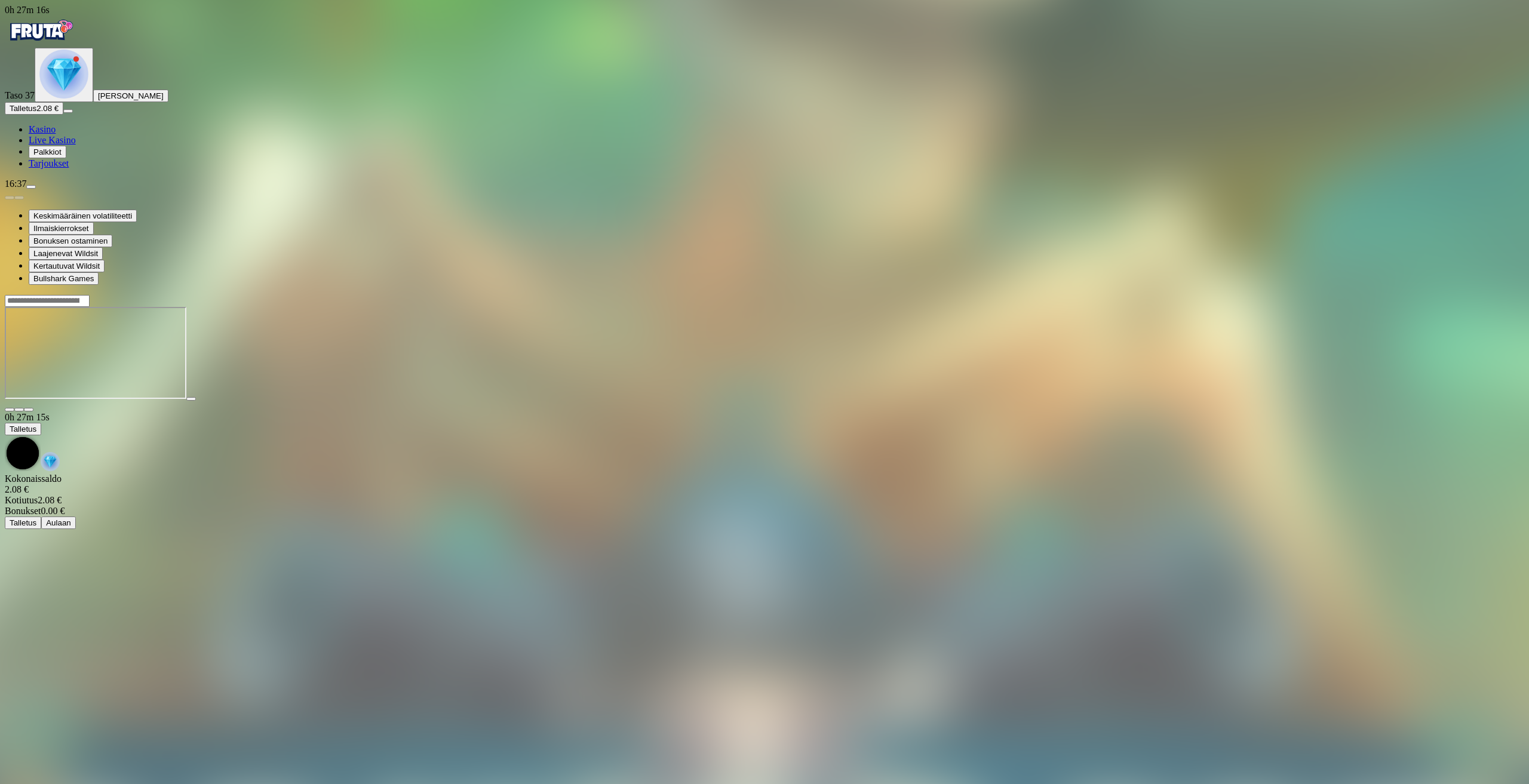
click at [65, 169] on ul "Kasino Live Kasino Palkkiot Tarjoukset" at bounding box center [765, 147] width 1519 height 45
click at [64, 158] on button "Palkkiot" at bounding box center [47, 152] width 37 height 13
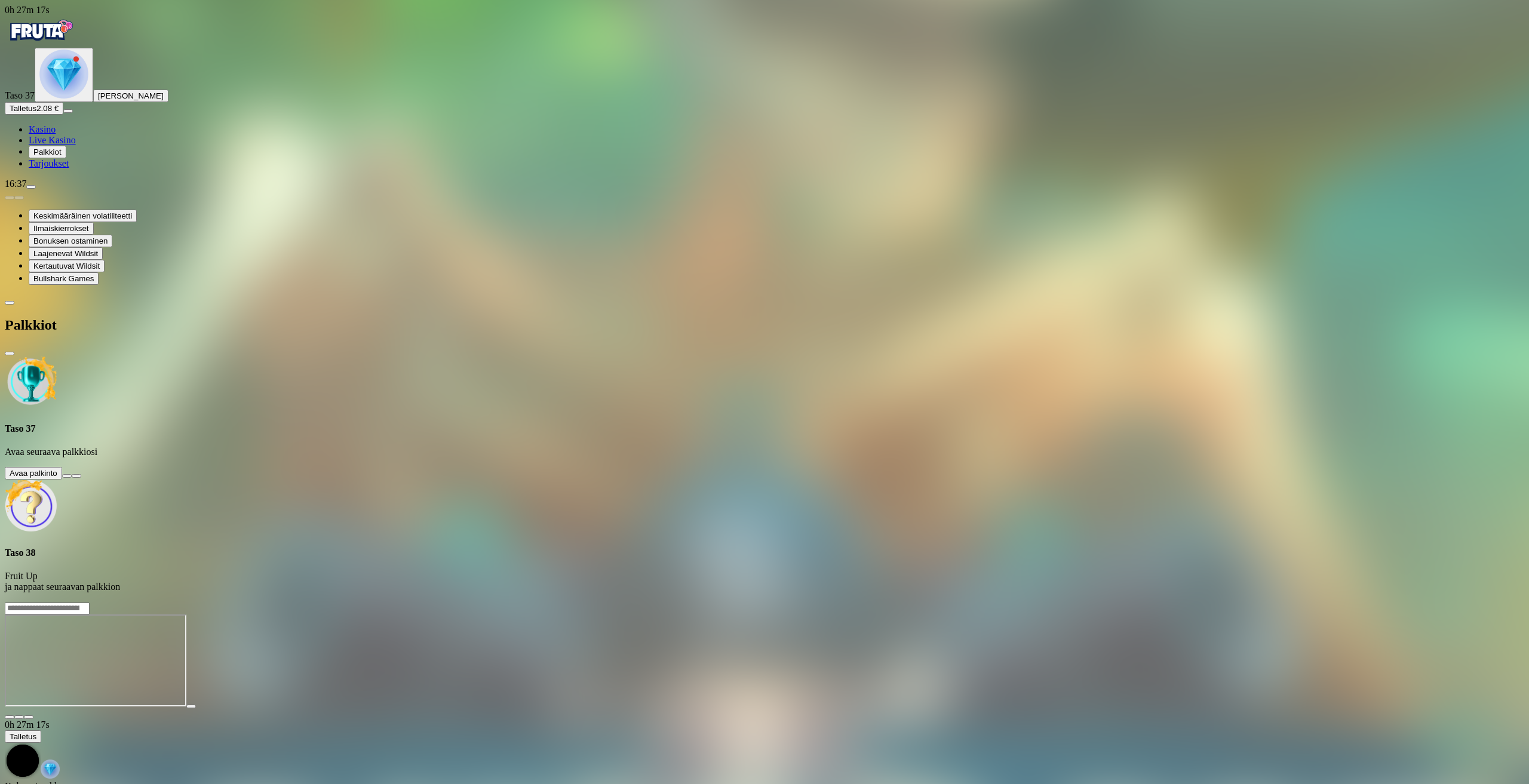
click at [72, 474] on button at bounding box center [67, 476] width 10 height 4
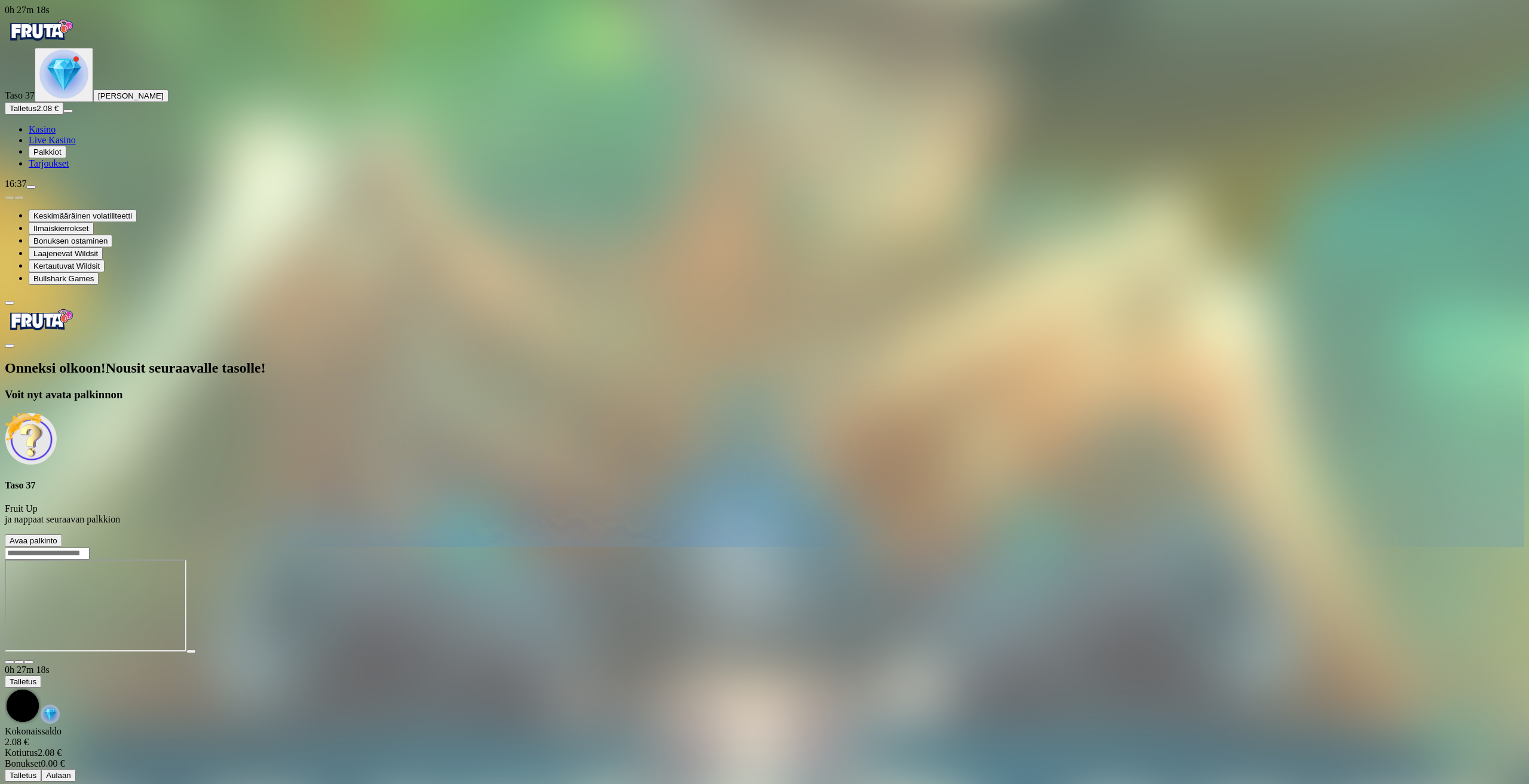
click at [250, 360] on div "Onneksi olkoon! Nousit seuraavalle tasolle! Voit nyt avata palkinnon Taso 37 Fr…" at bounding box center [765, 454] width 1519 height 187
click at [57, 536] on span "Avaa palkinto" at bounding box center [33, 540] width 48 height 9
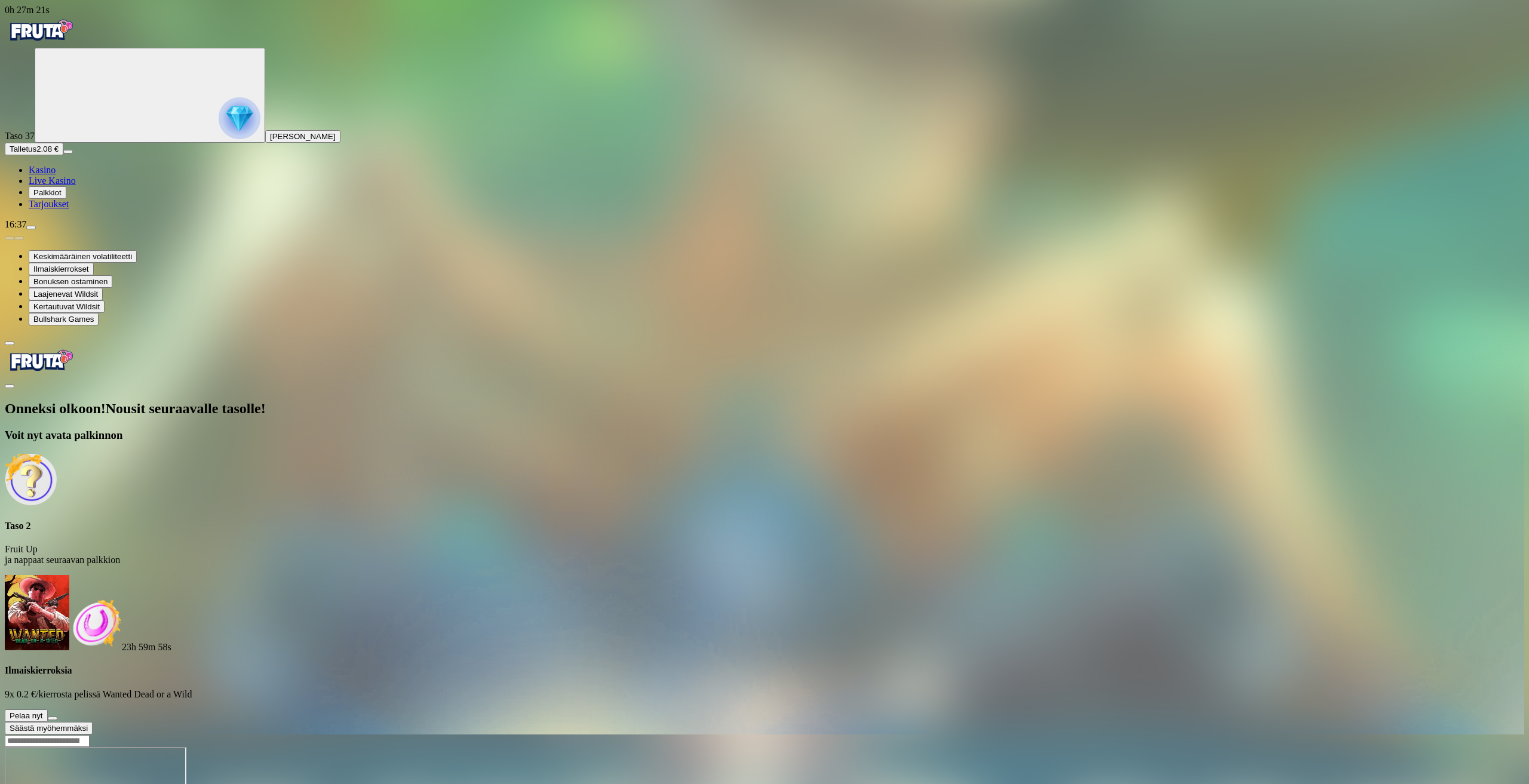
click at [57, 716] on button at bounding box center [52, 718] width 10 height 4
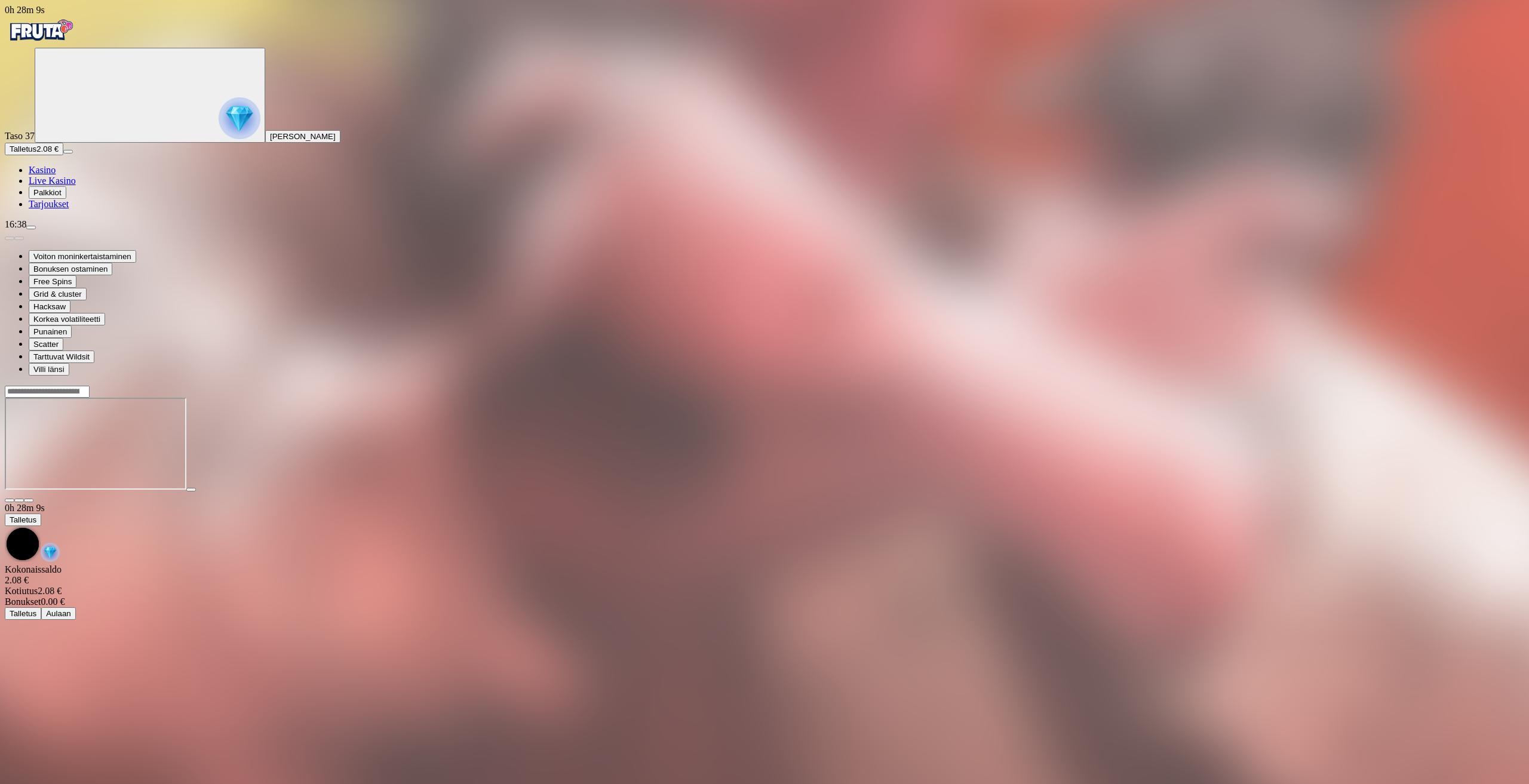
click at [10, 500] on span "close icon" at bounding box center [10, 500] width 0 height 0
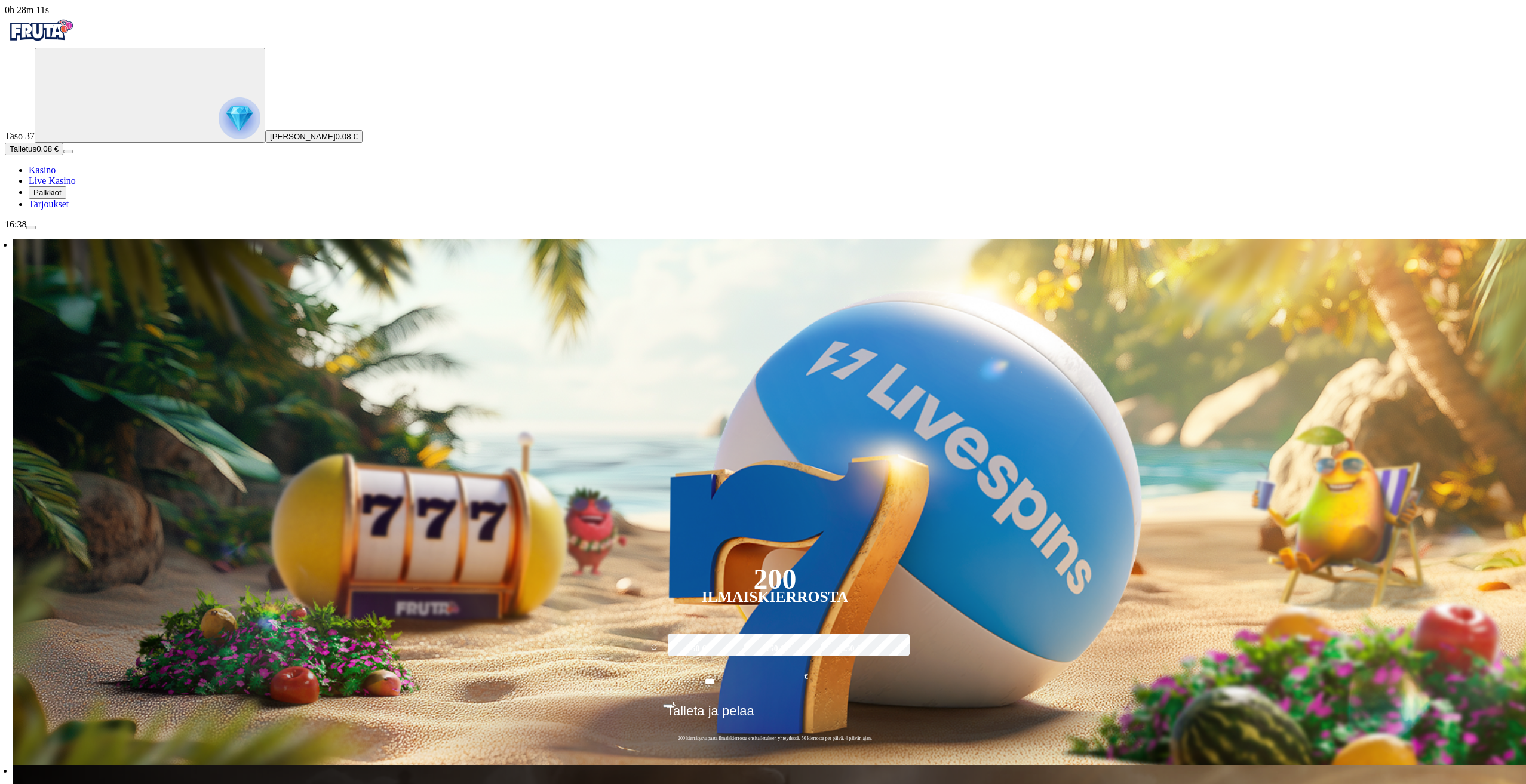
click at [31, 228] on span "menu icon" at bounding box center [31, 228] width 0 height 0
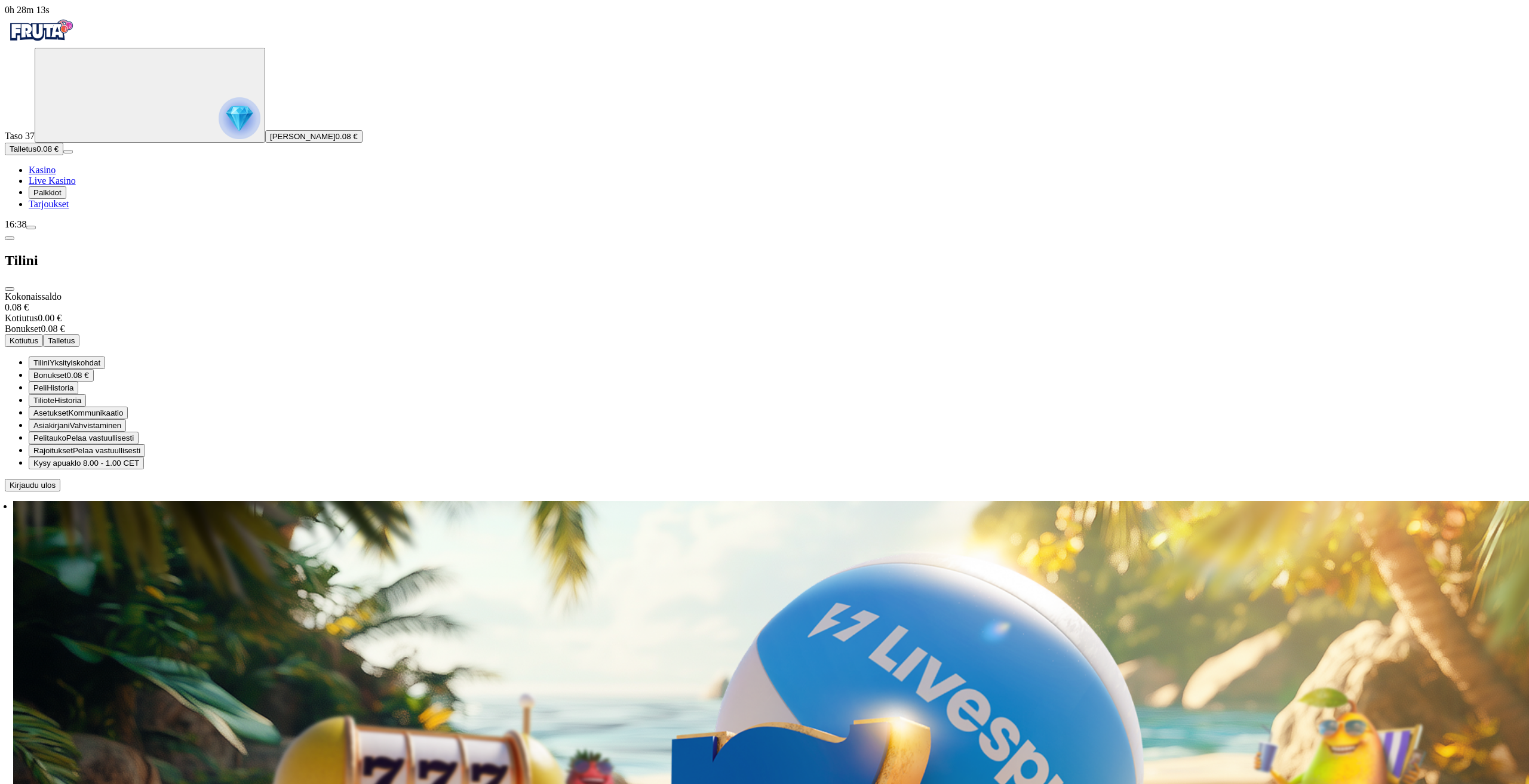
click at [345, 230] on div "Tilini" at bounding box center [765, 260] width 1519 height 62
click at [10, 289] on span "close icon" at bounding box center [10, 289] width 0 height 0
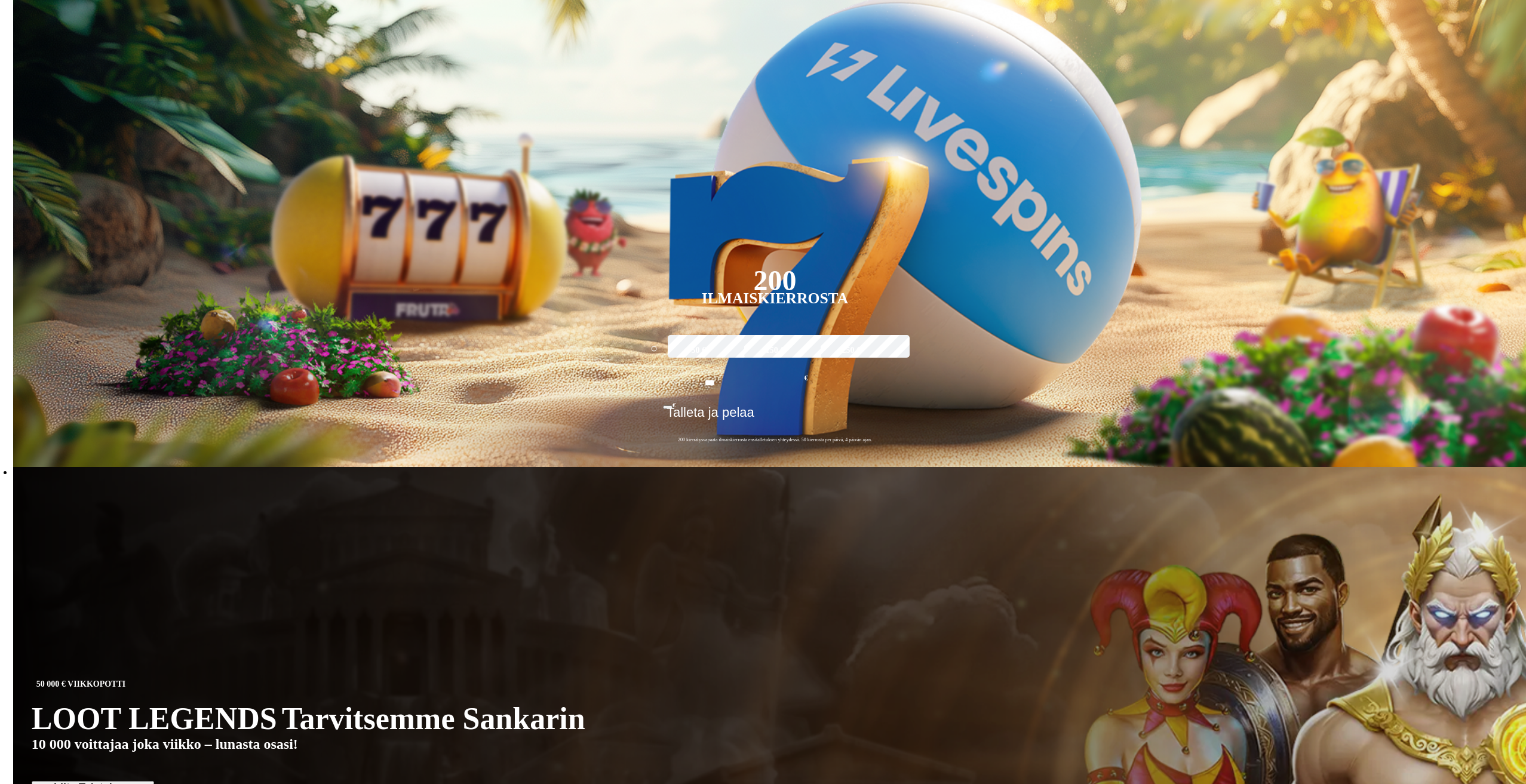
scroll to position [6914, 0]
type input "*******"
